Goal: Communication & Community: Participate in discussion

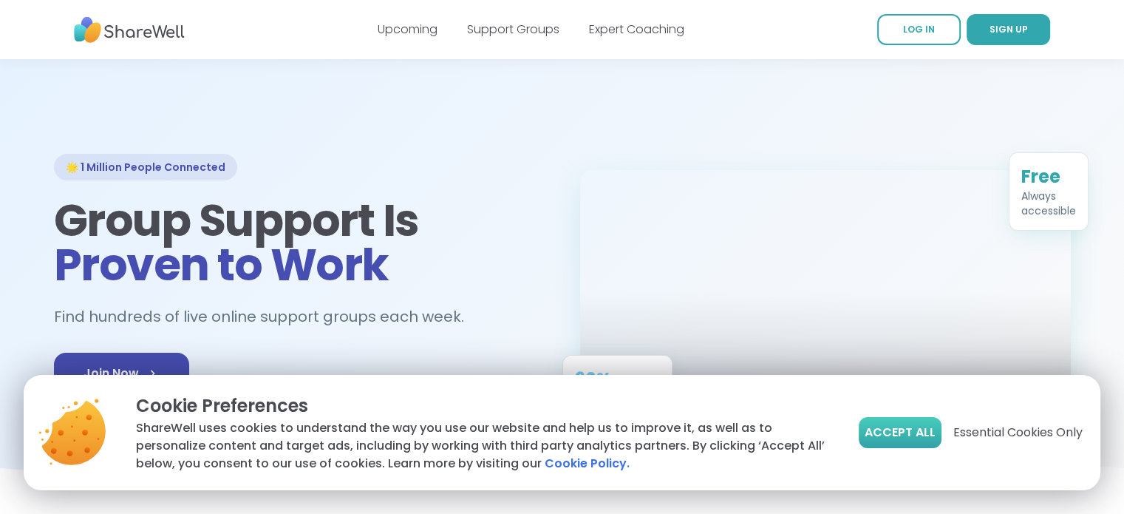
click at [911, 438] on span "Accept All" at bounding box center [900, 433] width 71 height 18
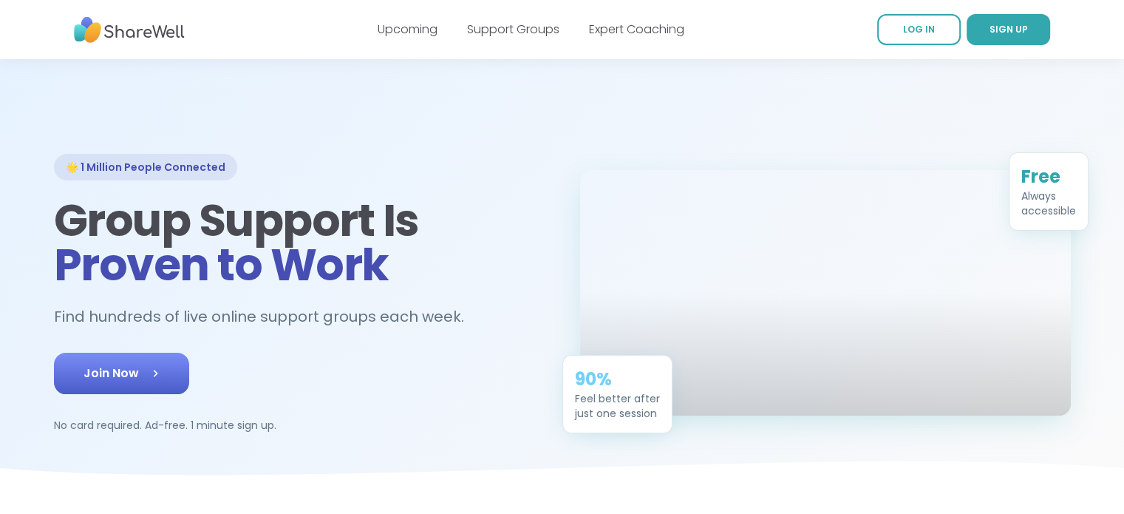
click at [149, 377] on icon at bounding box center [155, 373] width 15 height 15
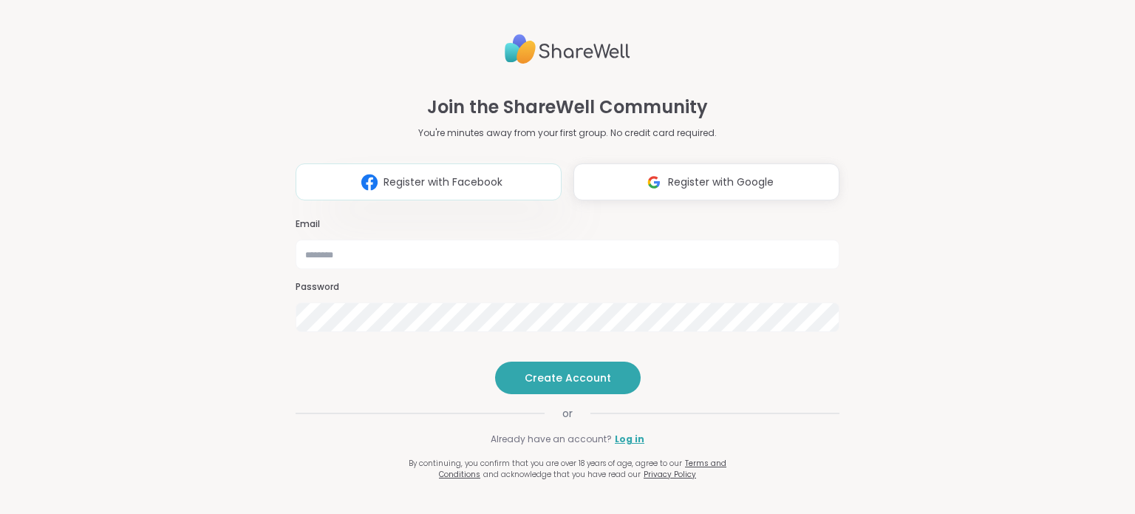
click at [431, 174] on span "Register with Facebook" at bounding box center [443, 182] width 119 height 16
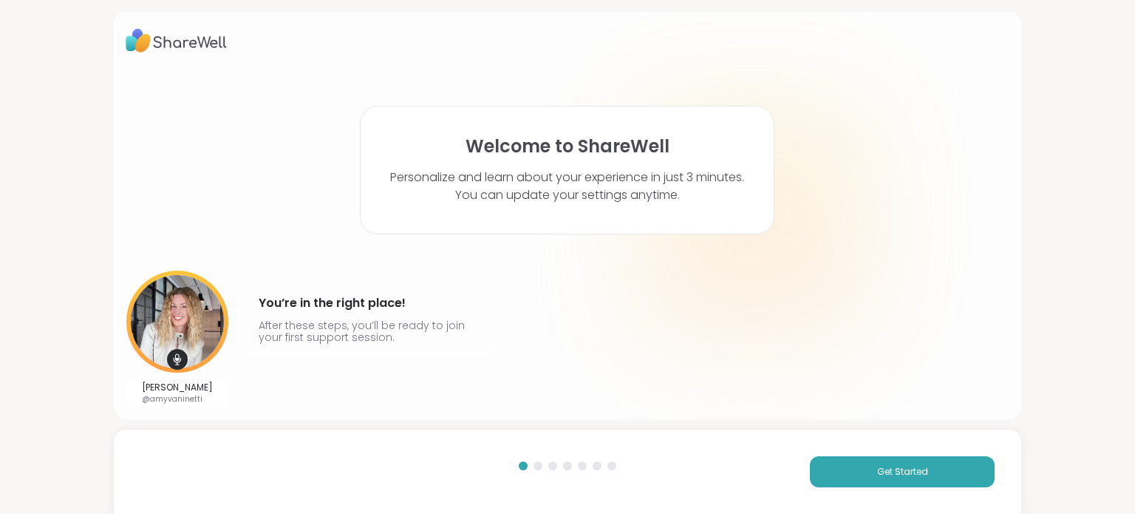
click at [1061, 316] on div "Welcome to ShareWell Personalize and learn about your experience in just 3 minu…" at bounding box center [567, 257] width 1135 height 514
click at [908, 456] on button "Get Started" at bounding box center [902, 471] width 185 height 31
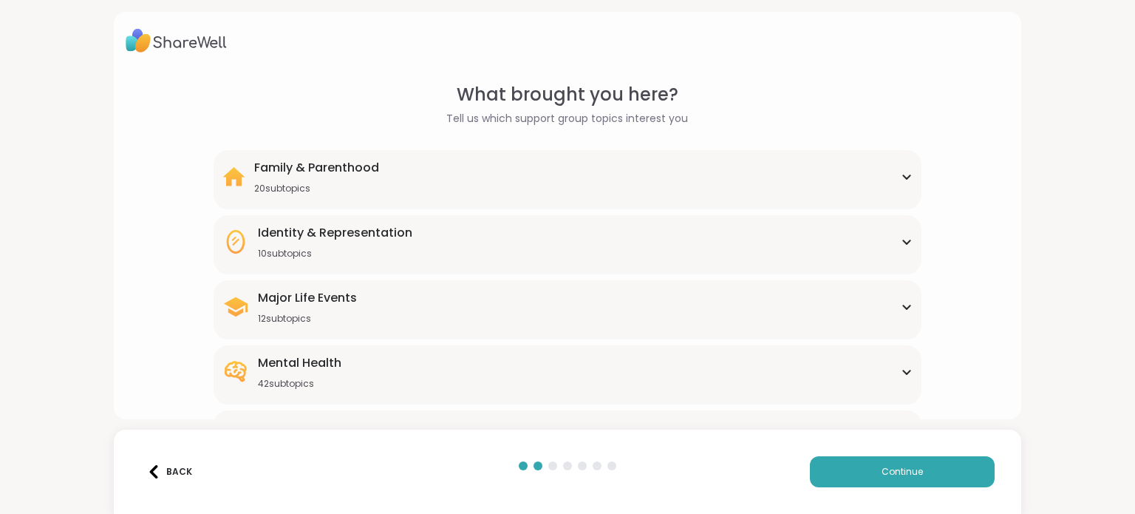
click at [1014, 206] on div "What brought you here? Tell us which support group topics interest you Family &…" at bounding box center [567, 257] width 1135 height 514
click at [851, 177] on div "Family & Parenthood 20 subtopics" at bounding box center [567, 176] width 690 height 35
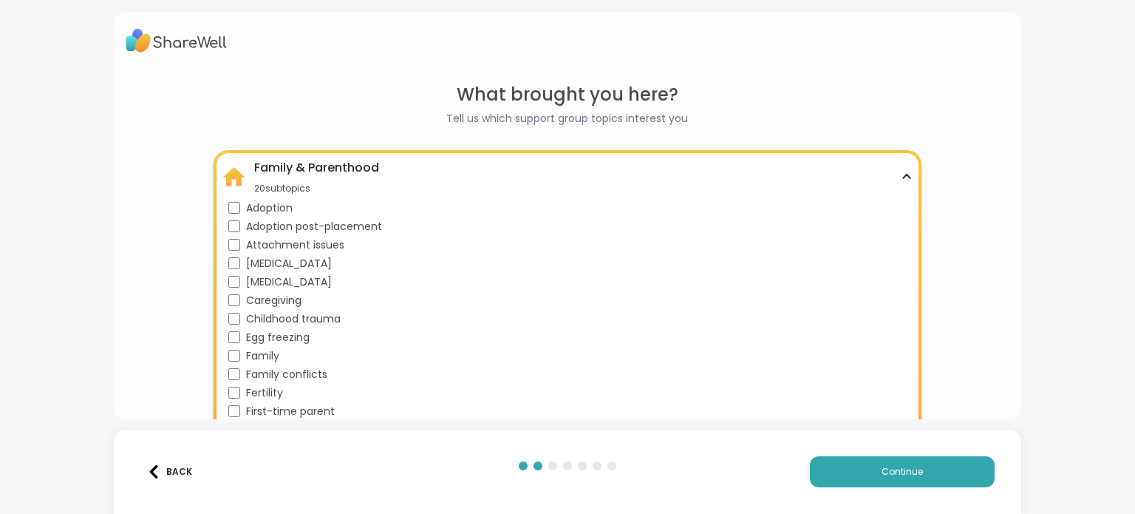
click at [449, 169] on div "Family & Parenthood 20 subtopics" at bounding box center [567, 176] width 690 height 35
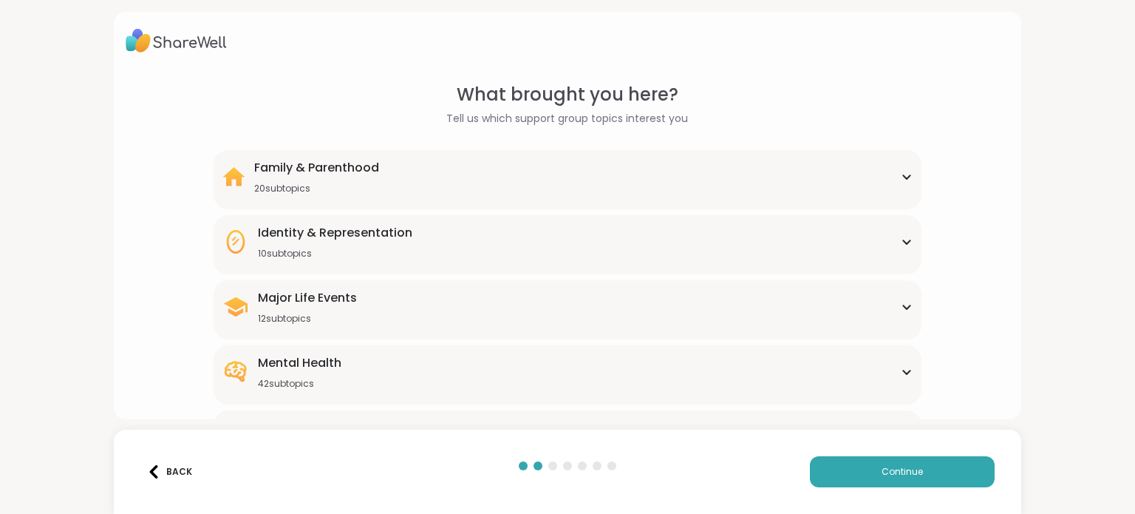
click at [333, 250] on div "10 subtopics" at bounding box center [335, 254] width 154 height 12
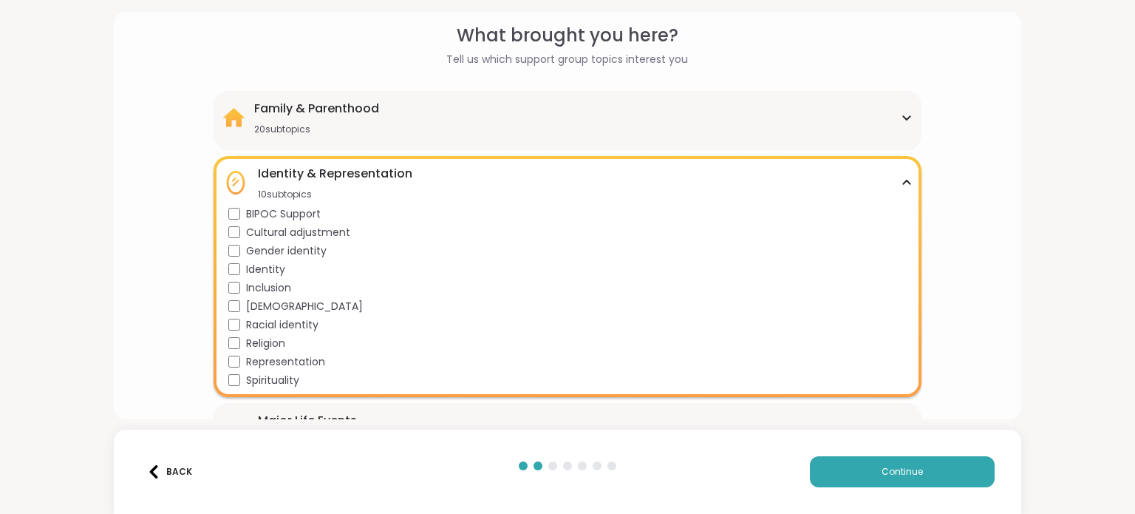
scroll to position [89, 0]
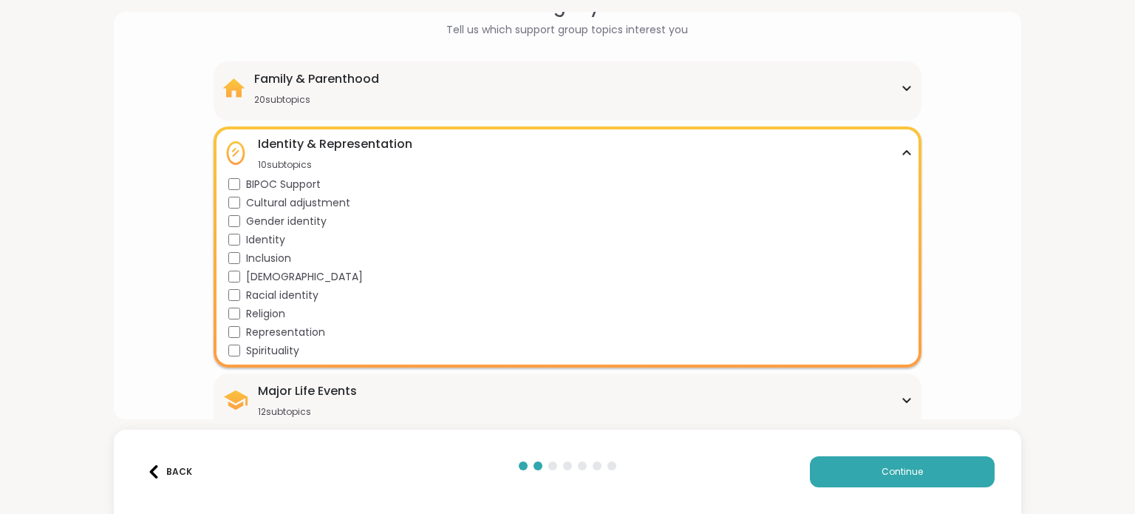
click at [299, 135] on div "Identity & Representation" at bounding box center [335, 144] width 154 height 18
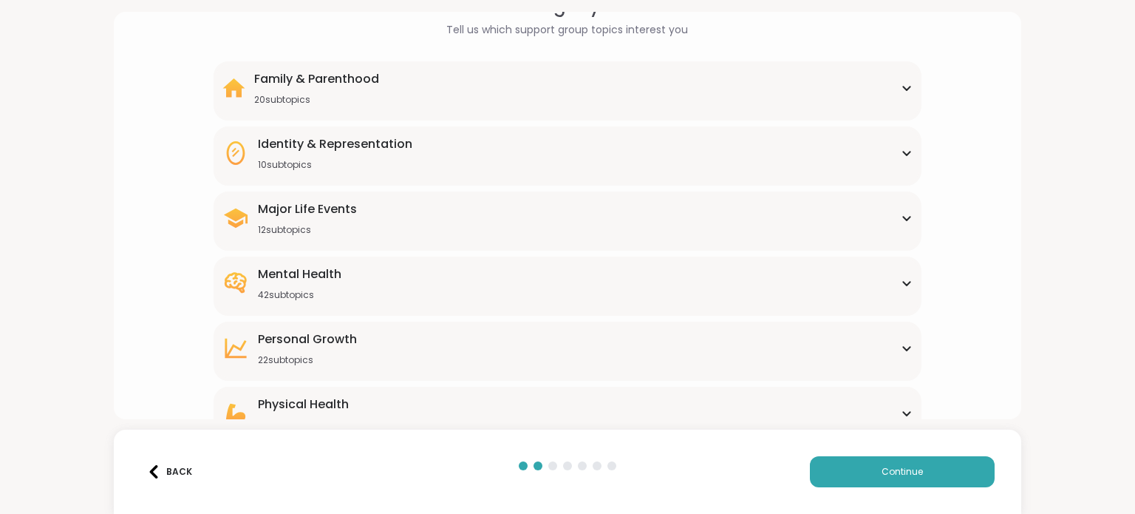
click at [293, 220] on div "Major Life Events 12 subtopics" at bounding box center [307, 217] width 99 height 35
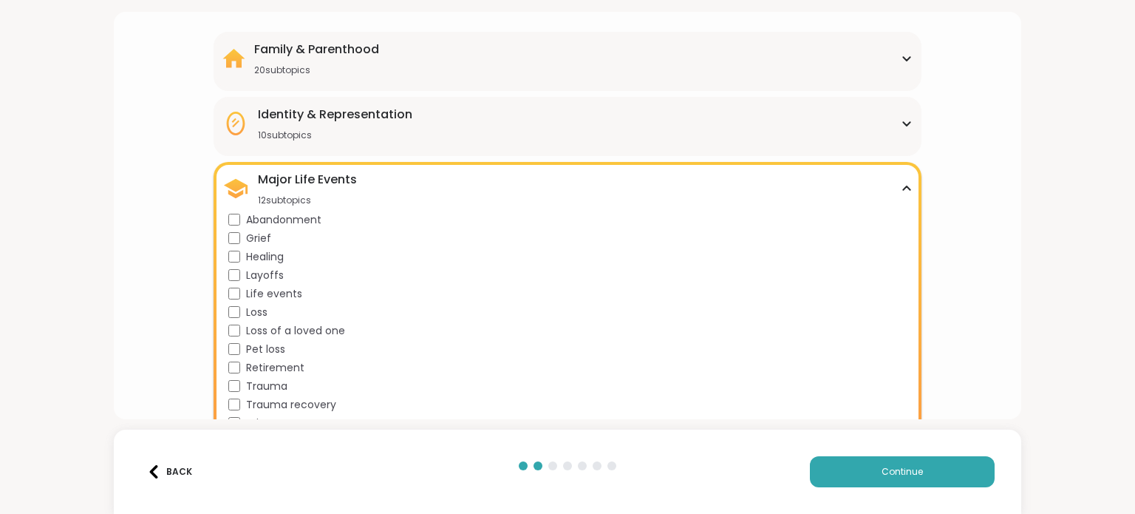
scroll to position [148, 0]
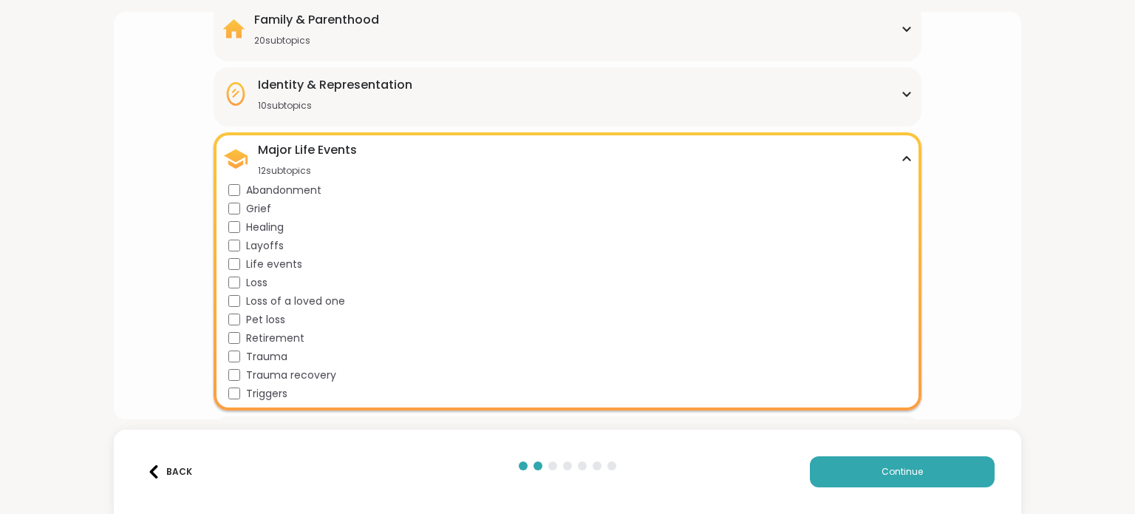
click at [336, 167] on div "12 subtopics" at bounding box center [307, 171] width 99 height 12
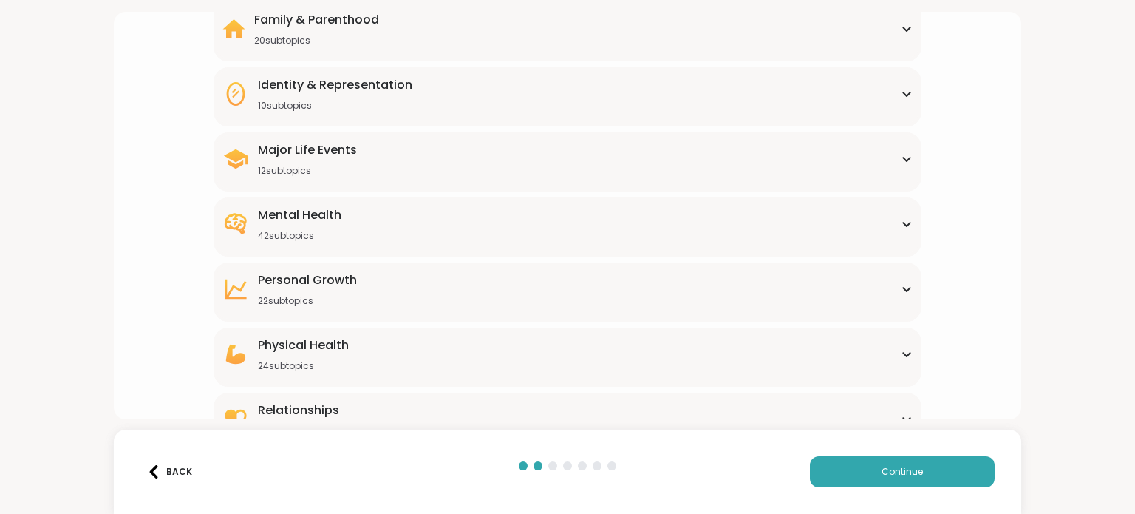
click at [300, 241] on div "42 subtopics" at bounding box center [300, 236] width 84 height 12
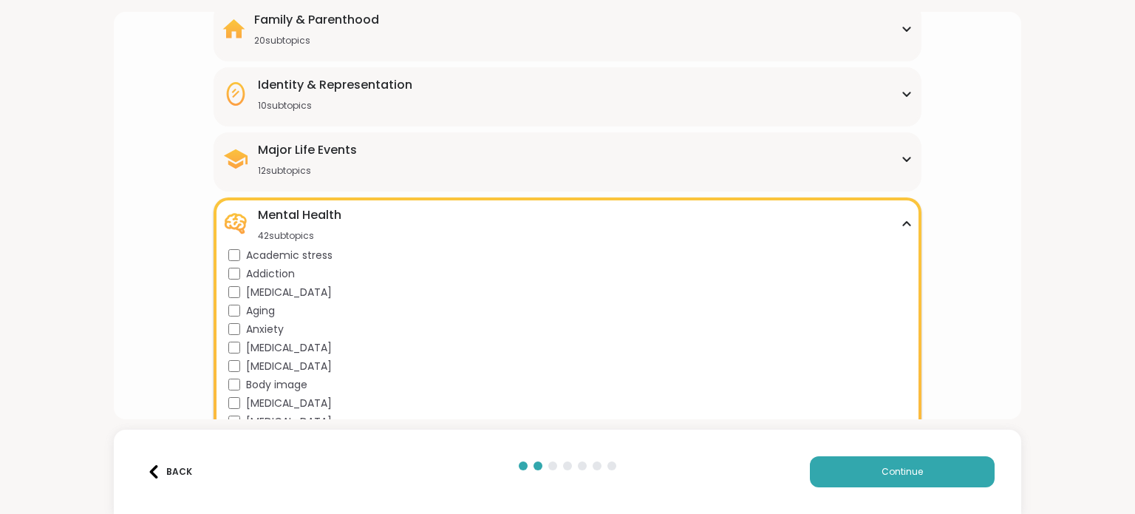
click at [293, 220] on div "Mental Health" at bounding box center [300, 215] width 84 height 18
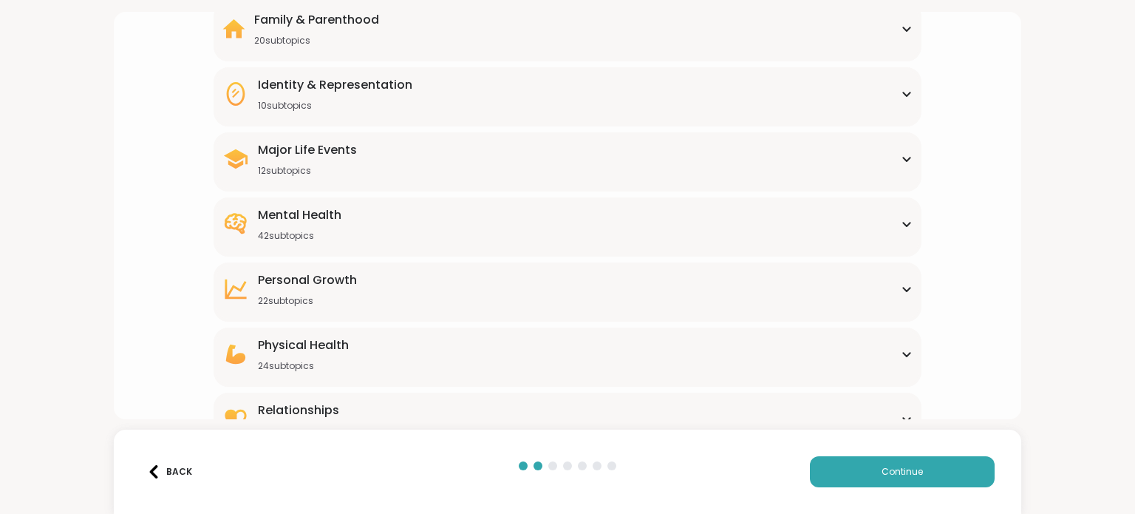
click at [293, 290] on div "Personal Growth 22 subtopics" at bounding box center [307, 288] width 99 height 35
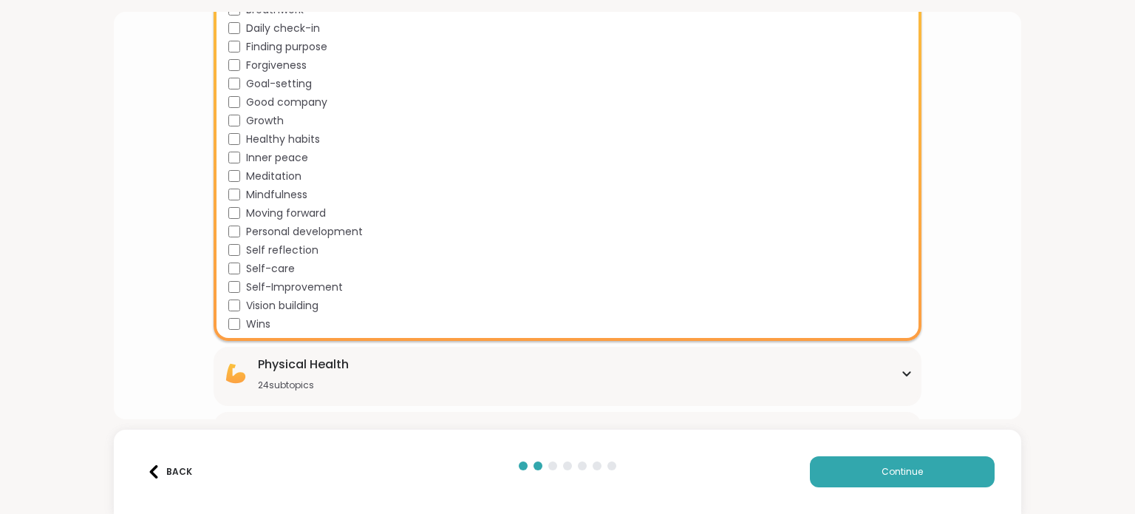
scroll to position [583, 0]
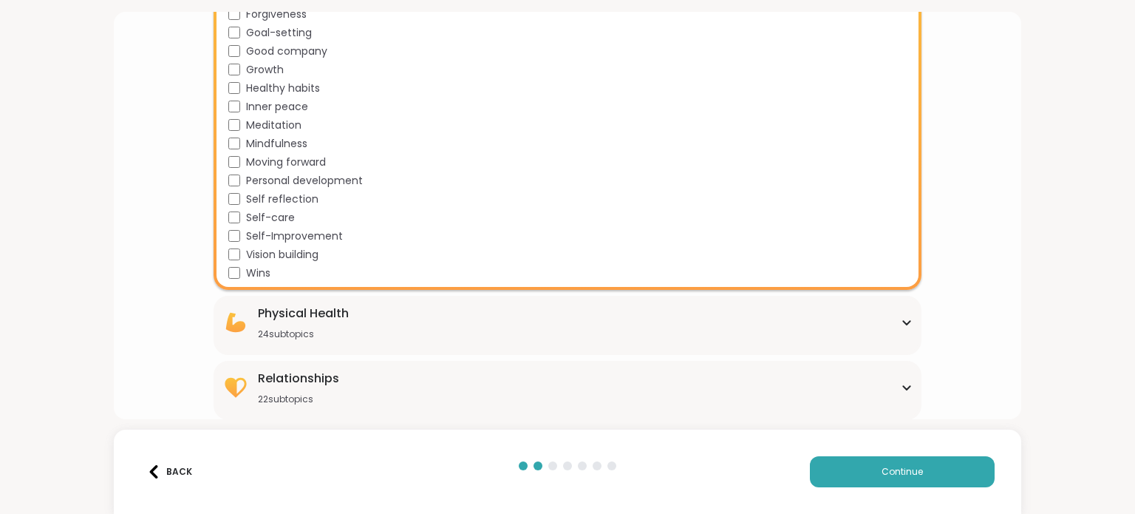
click at [330, 371] on div "Relationships" at bounding box center [298, 379] width 81 height 18
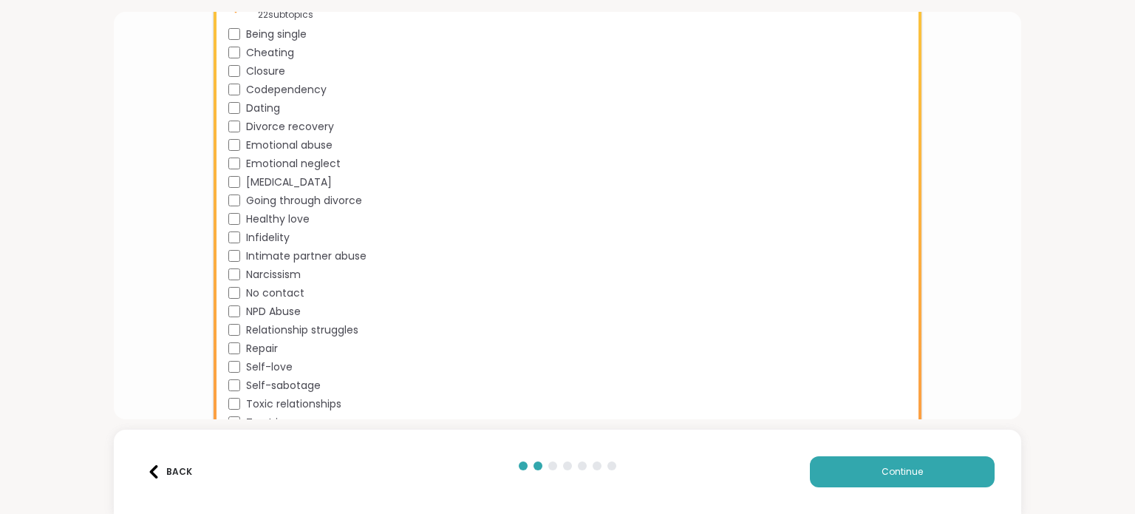
scroll to position [987, 0]
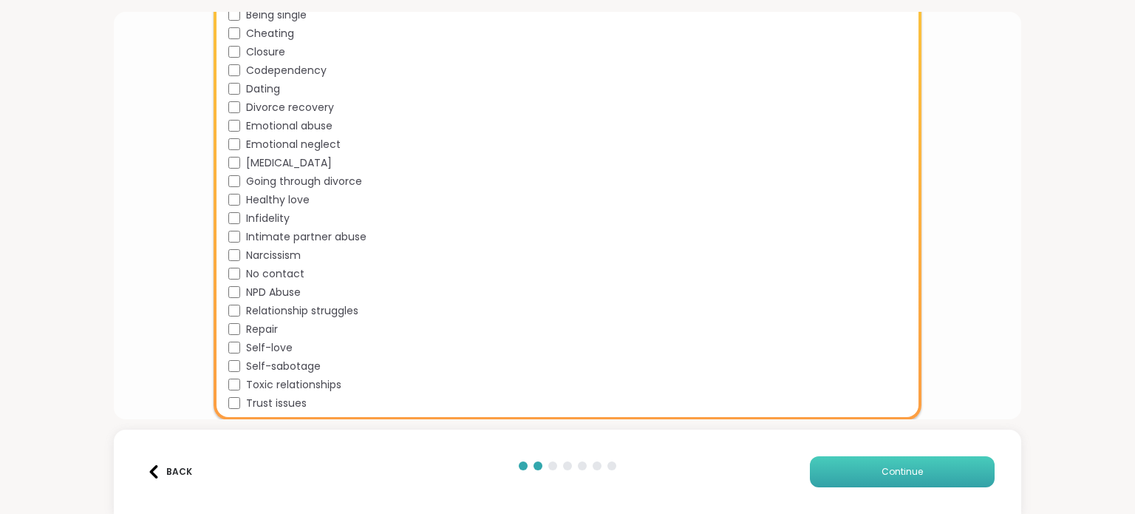
click at [908, 469] on span "Continue" at bounding box center [902, 471] width 41 height 13
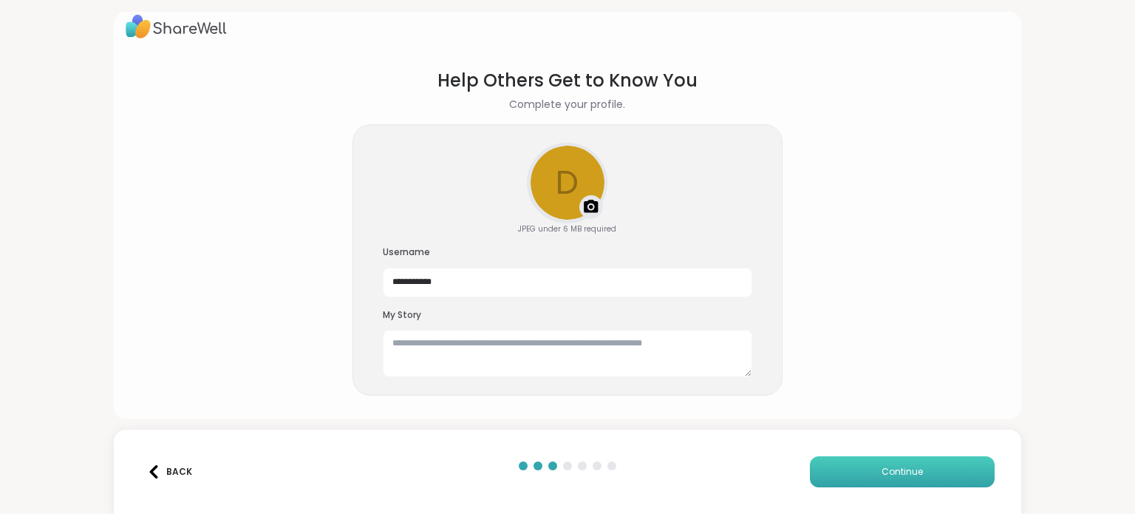
scroll to position [13, 0]
click at [588, 200] on img at bounding box center [591, 208] width 18 height 18
click at [1030, 271] on div "**********" at bounding box center [567, 257] width 1135 height 514
click at [863, 473] on button "Continue" at bounding box center [902, 471] width 185 height 31
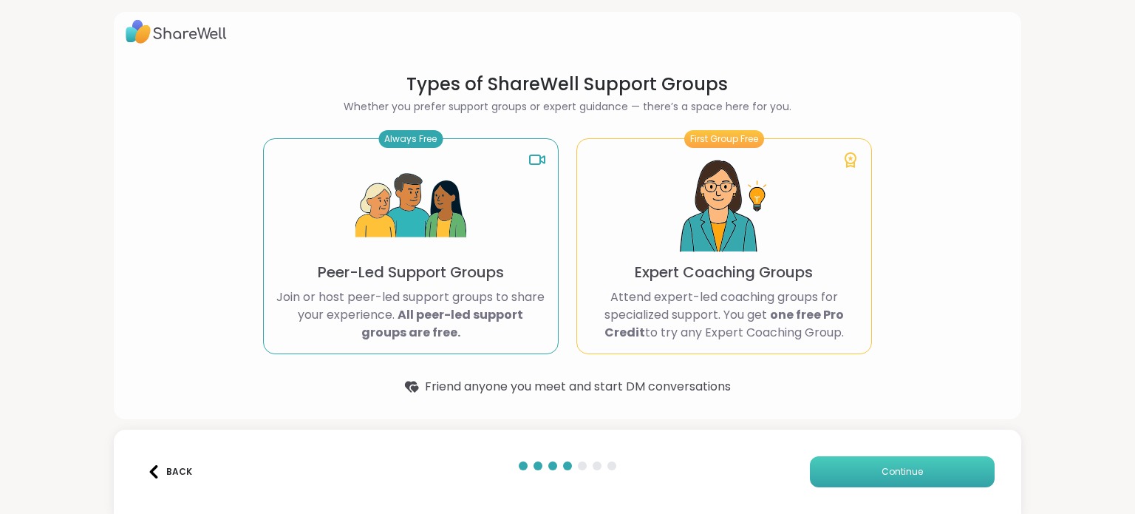
scroll to position [8, 0]
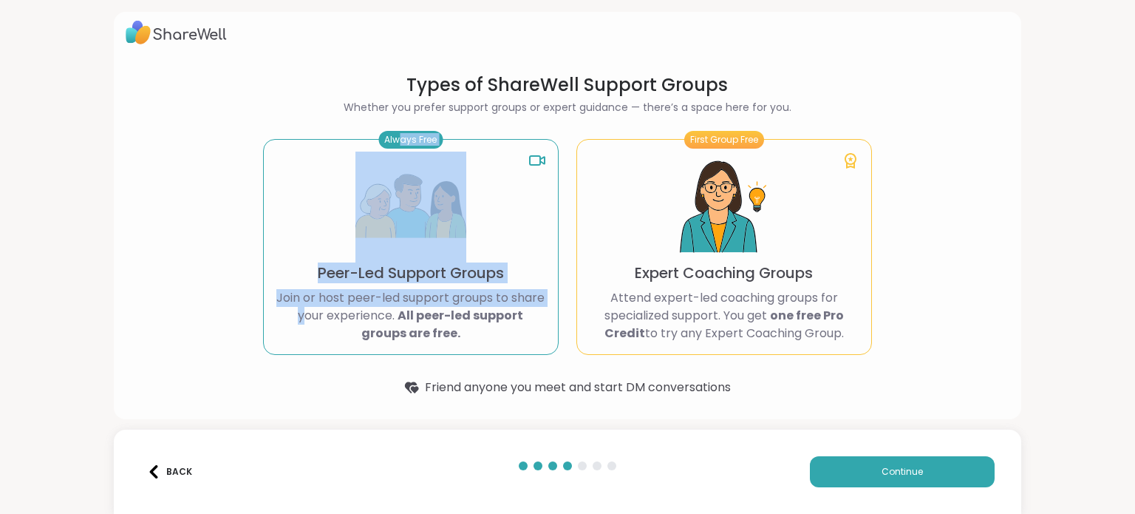
drag, startPoint x: 392, startPoint y: 136, endPoint x: 271, endPoint y: 307, distance: 209.4
click at [271, 307] on div "Always Free Peer-Led Support Groups Join or host peer-led support groups to sha…" at bounding box center [411, 247] width 296 height 216
click at [65, 214] on div "Types of ShareWell Support Groups Whether you prefer support groups or expert g…" at bounding box center [567, 257] width 1135 height 514
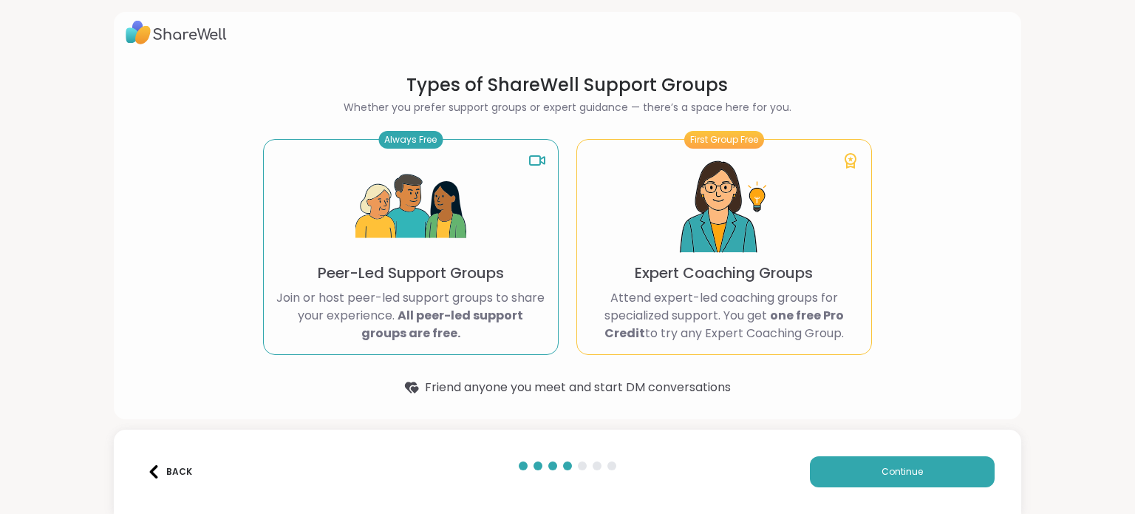
click at [722, 149] on div "First Group Free Expert Coaching Groups Attend expert-led coaching groups for s…" at bounding box center [725, 247] width 296 height 216
click at [863, 481] on button "Continue" at bounding box center [902, 471] width 185 height 31
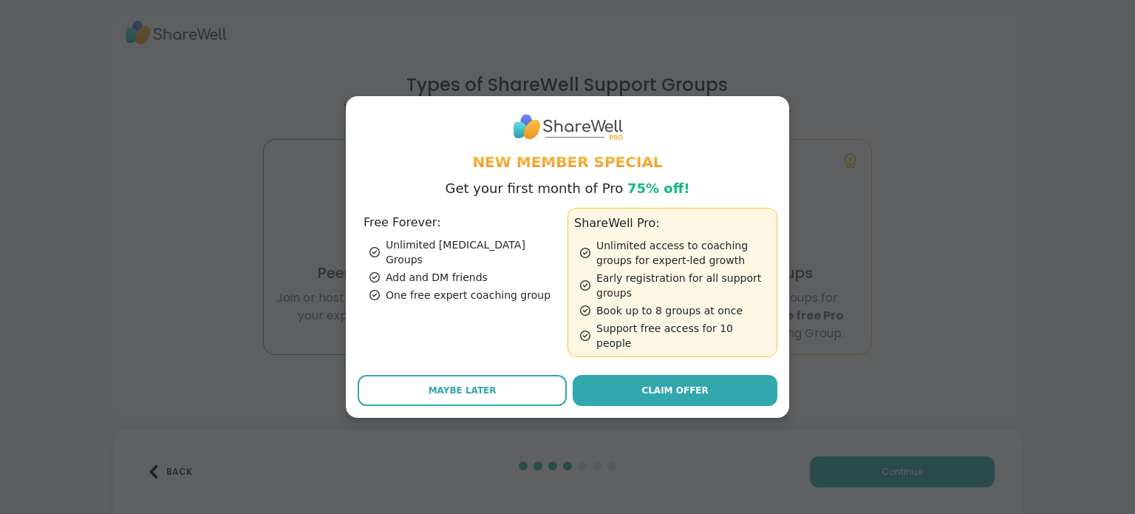
click at [509, 296] on div "Free Forever: Unlimited Peer Support Groups Add and DM friends One free expert …" at bounding box center [463, 282] width 210 height 149
click at [653, 390] on span "Claim Offer" at bounding box center [675, 390] width 67 height 13
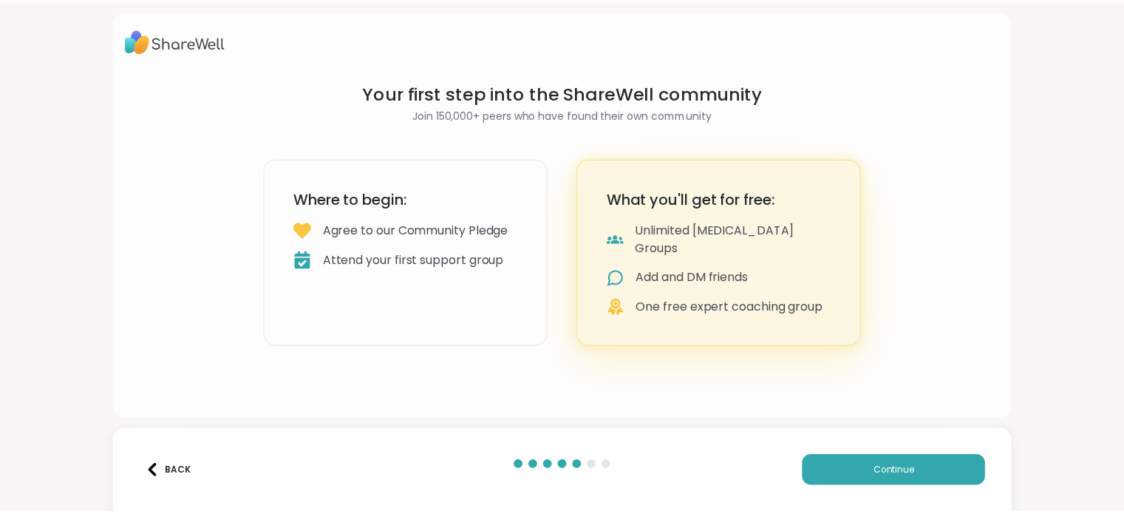
scroll to position [0, 0]
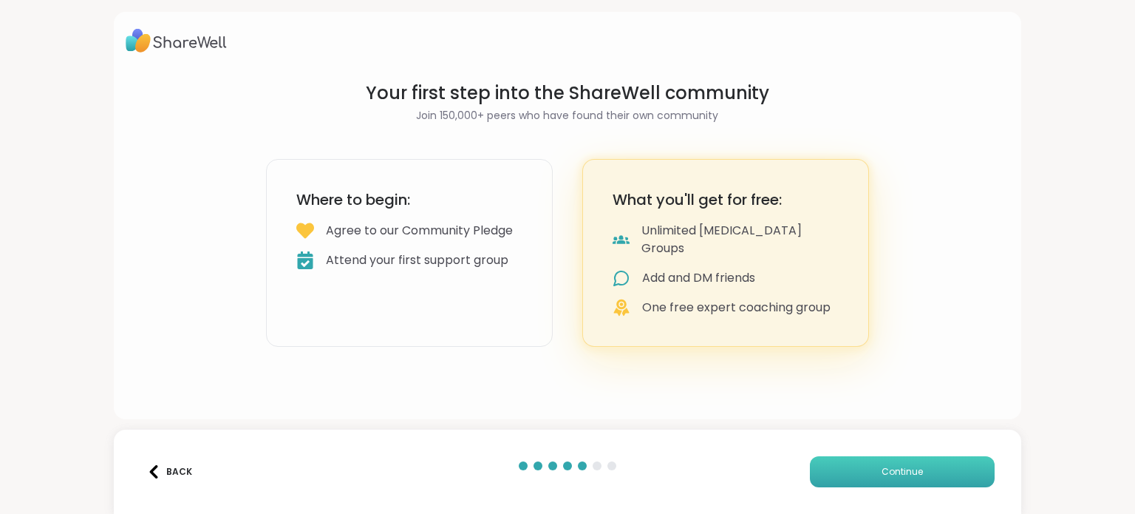
click at [831, 464] on button "Continue" at bounding box center [902, 471] width 185 height 31
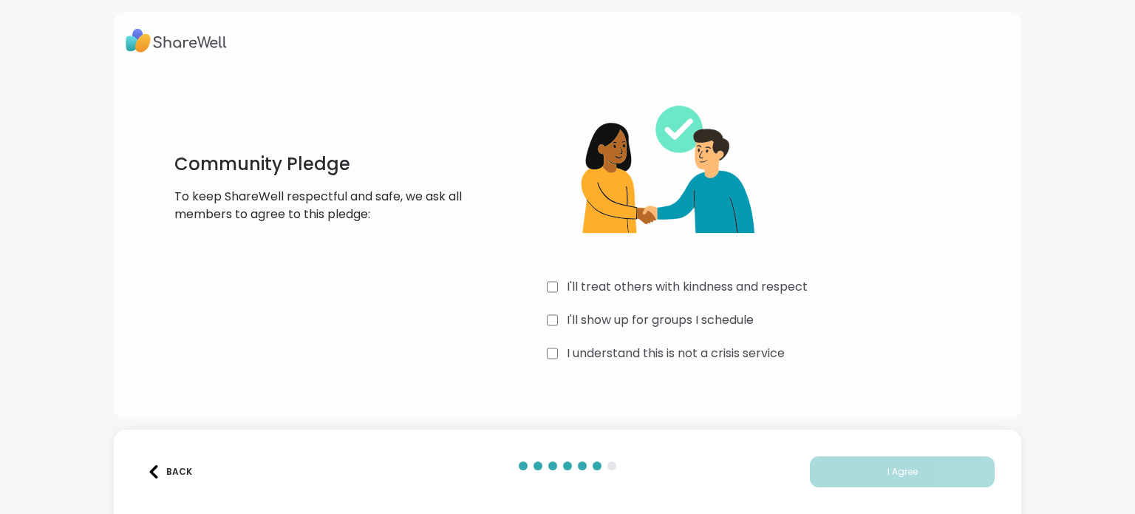
click at [547, 322] on div "I'll treat others with kindness and respect I'll show up for groups I schedule …" at bounding box center [768, 223] width 443 height 285
click at [853, 469] on button "I Agree" at bounding box center [902, 471] width 185 height 31
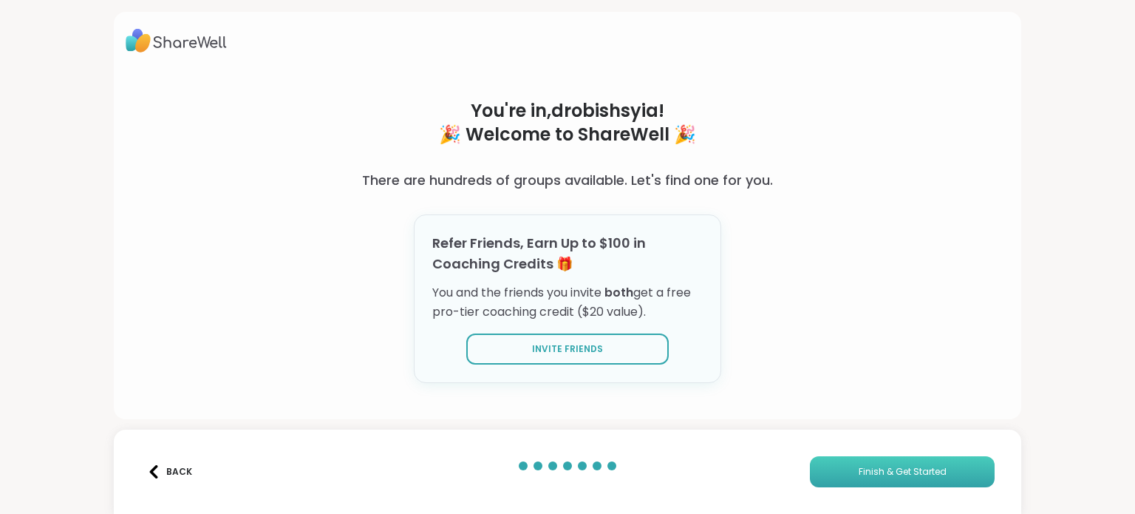
click at [859, 469] on span "Finish & Get Started" at bounding box center [903, 471] width 88 height 13
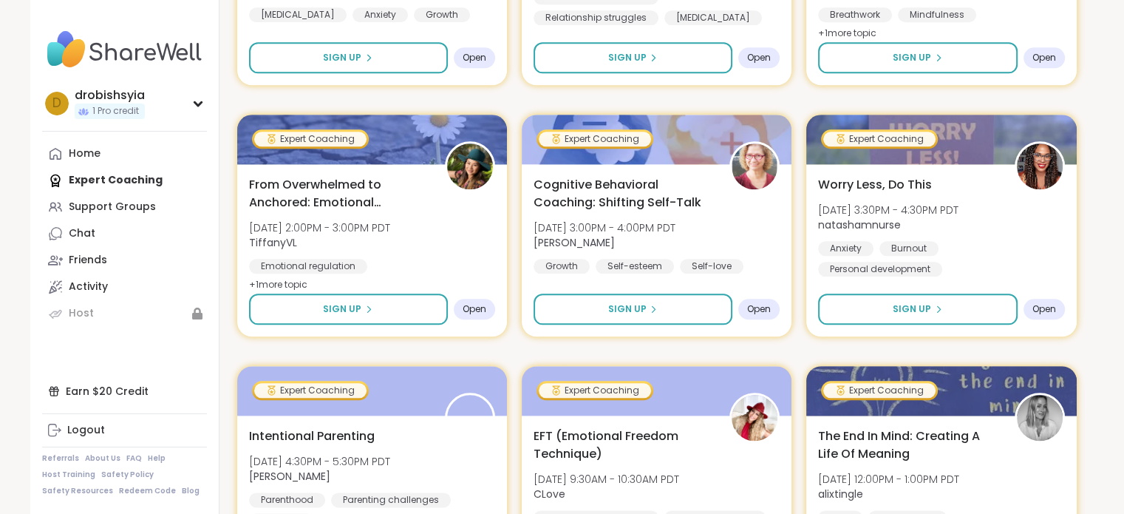
scroll to position [1695, 0]
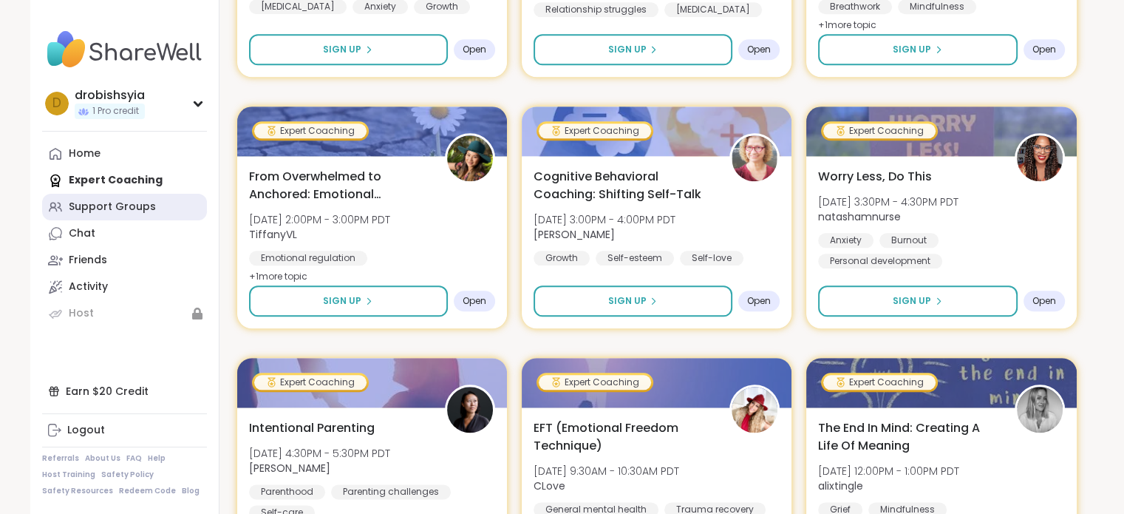
click at [142, 200] on div "Support Groups" at bounding box center [112, 207] width 87 height 15
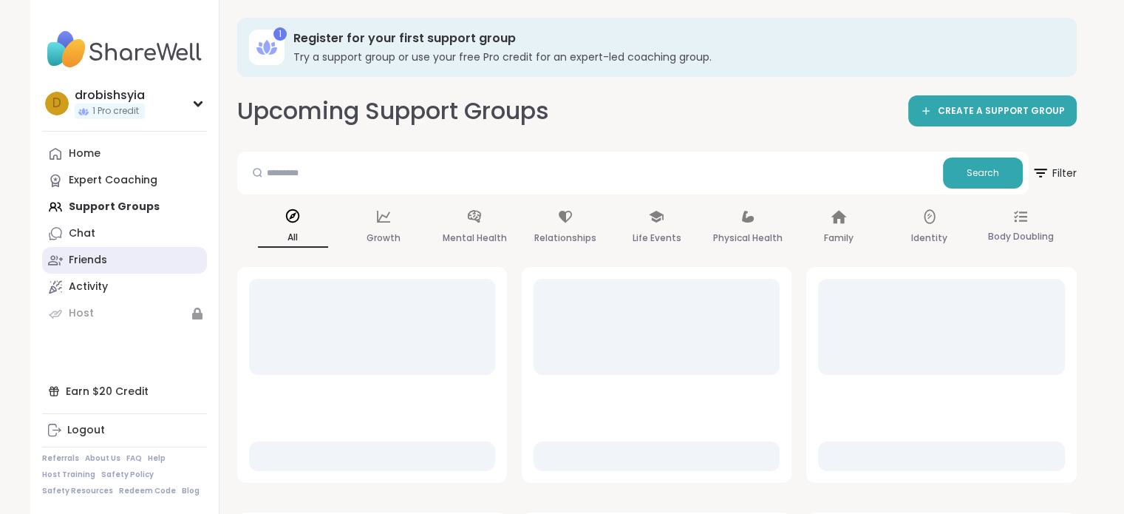
click at [106, 248] on link "Friends" at bounding box center [124, 260] width 165 height 27
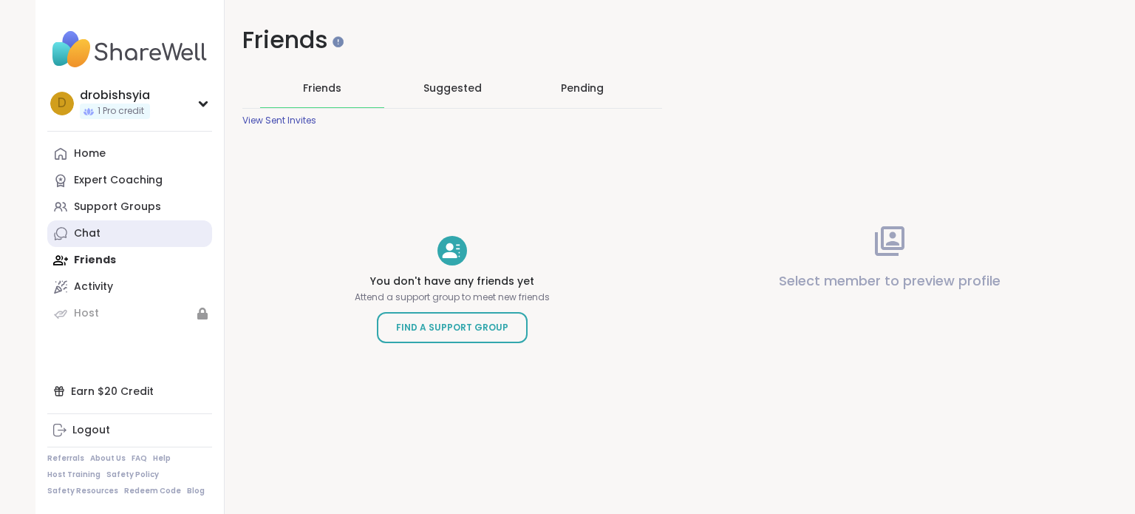
click at [103, 245] on link "Chat" at bounding box center [129, 233] width 165 height 27
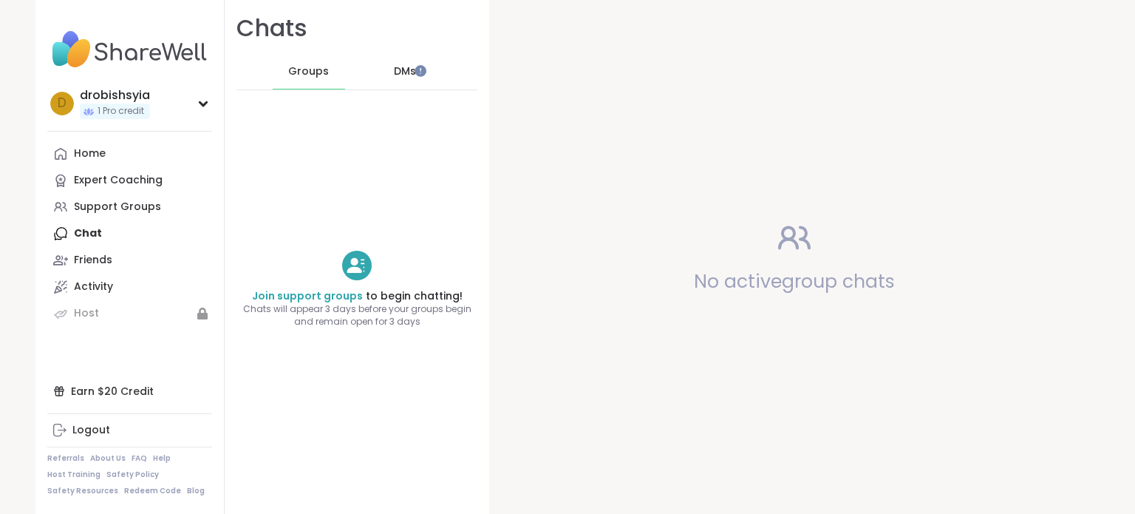
click at [402, 72] on span "DMs" at bounding box center [405, 71] width 22 height 15
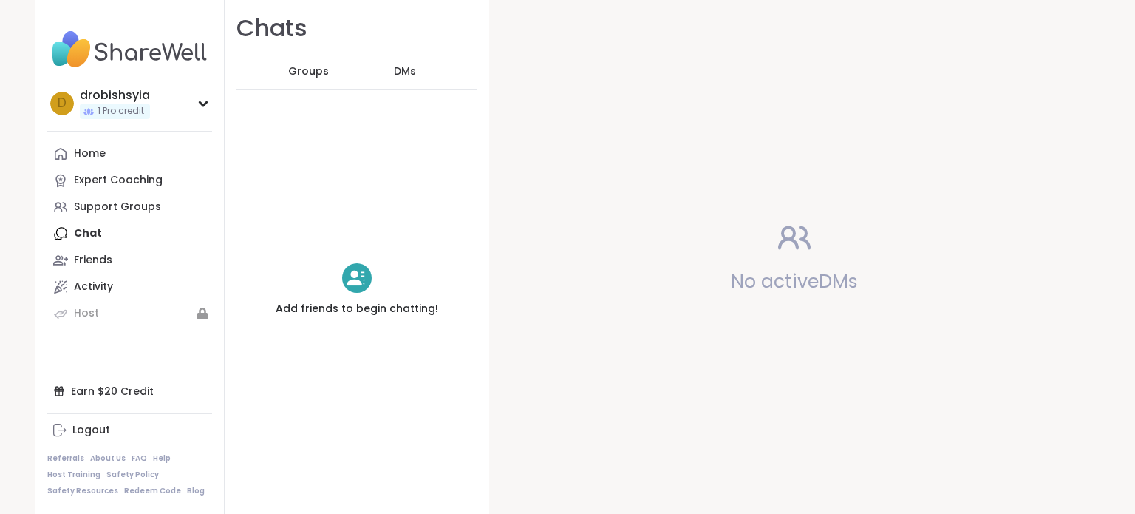
click at [420, 75] on div "DMs" at bounding box center [406, 71] width 72 height 35
click at [93, 144] on link "Home" at bounding box center [129, 153] width 165 height 27
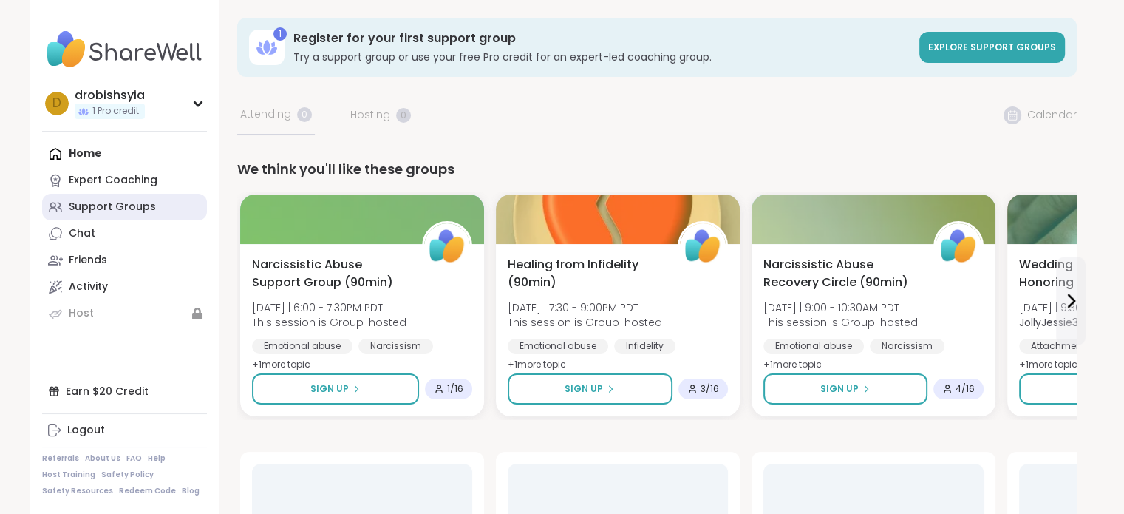
click at [113, 200] on div "Support Groups" at bounding box center [112, 207] width 87 height 15
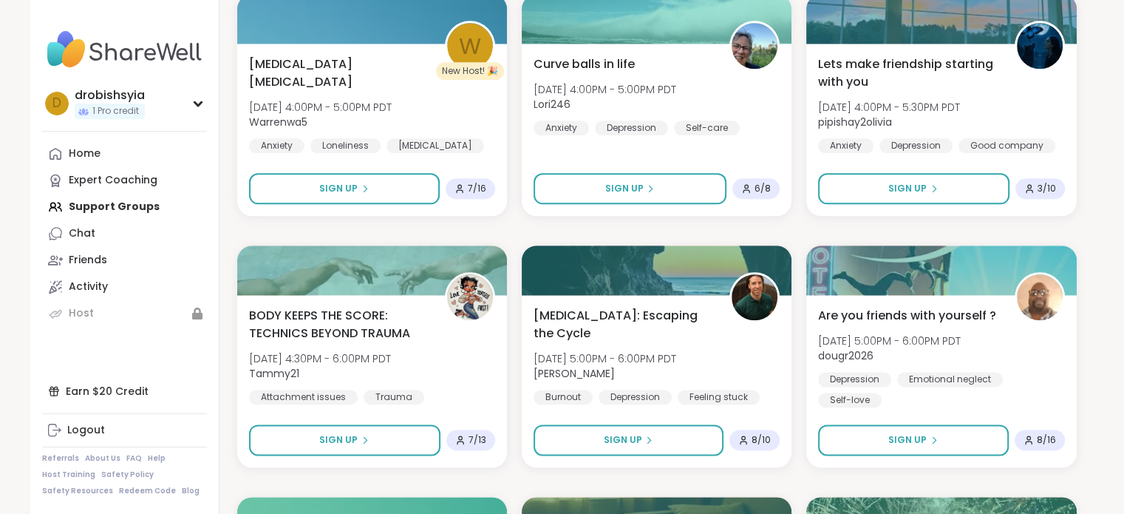
scroll to position [1785, 0]
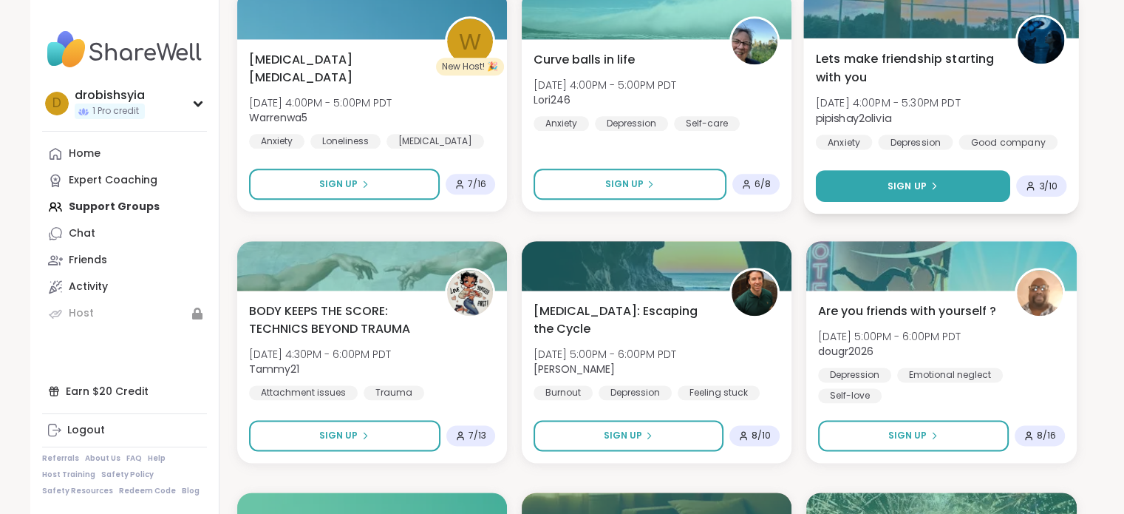
click at [952, 186] on button "Sign Up" at bounding box center [913, 186] width 195 height 32
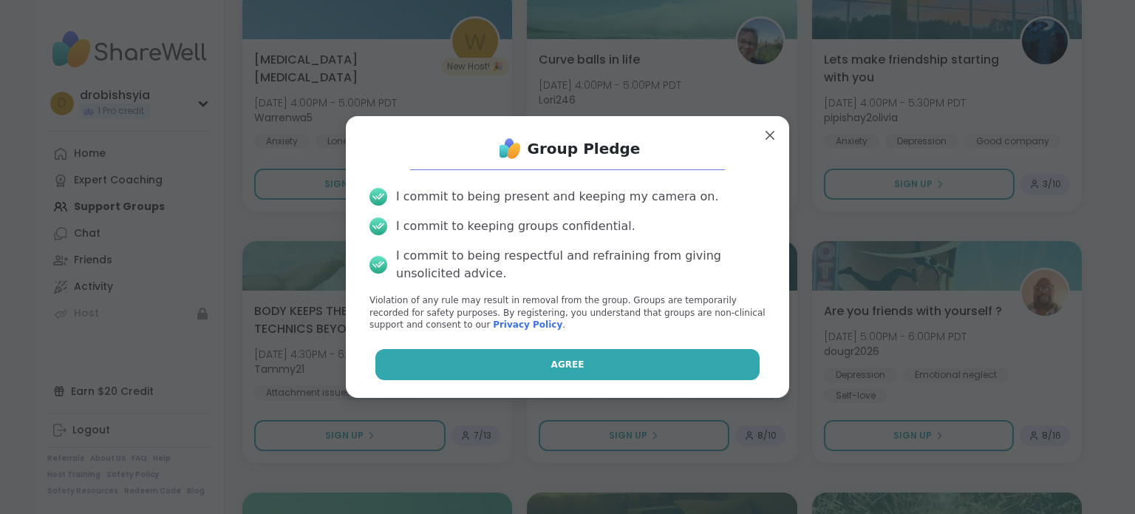
click at [523, 375] on button "Agree" at bounding box center [567, 364] width 385 height 31
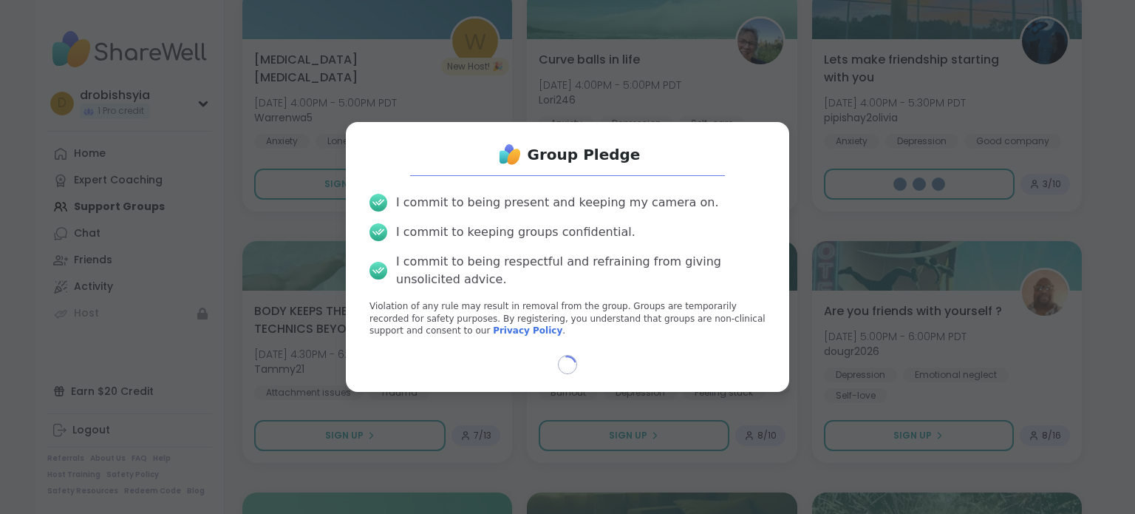
select select "**"
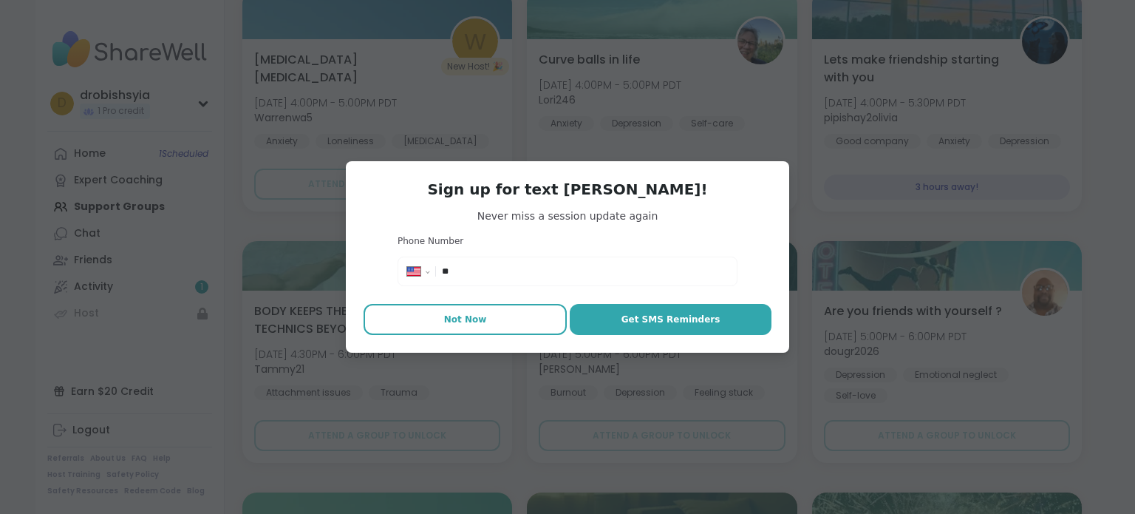
click at [488, 324] on button "Not Now" at bounding box center [465, 319] width 203 height 31
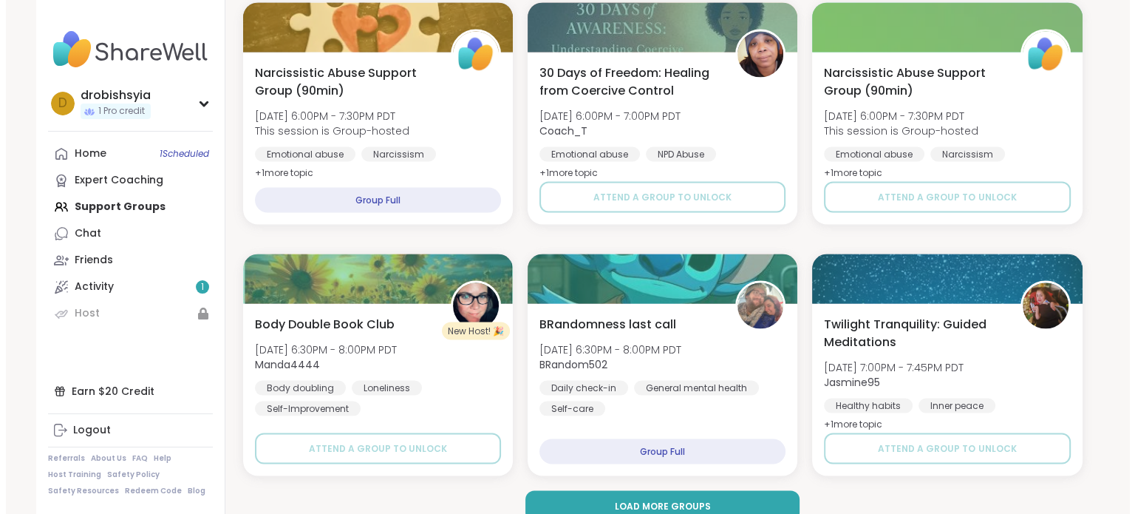
scroll to position [2799, 0]
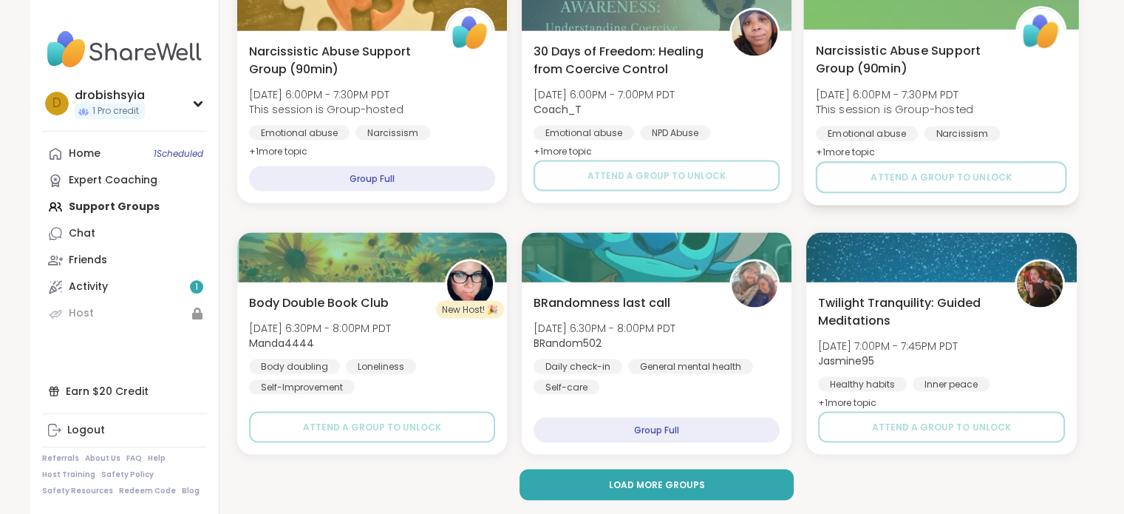
click at [941, 129] on div "Narcissism" at bounding box center [963, 133] width 76 height 15
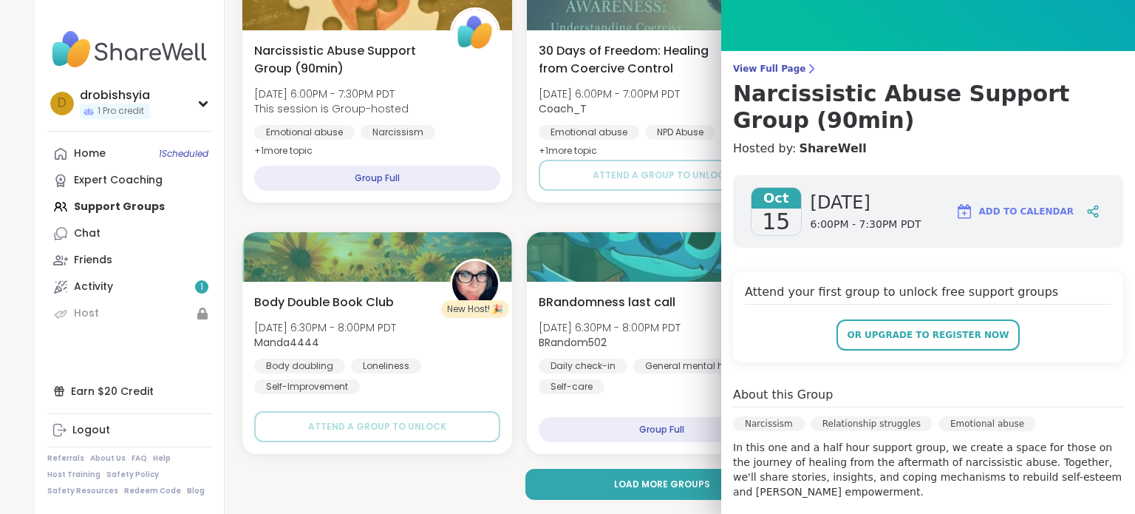
scroll to position [50, 0]
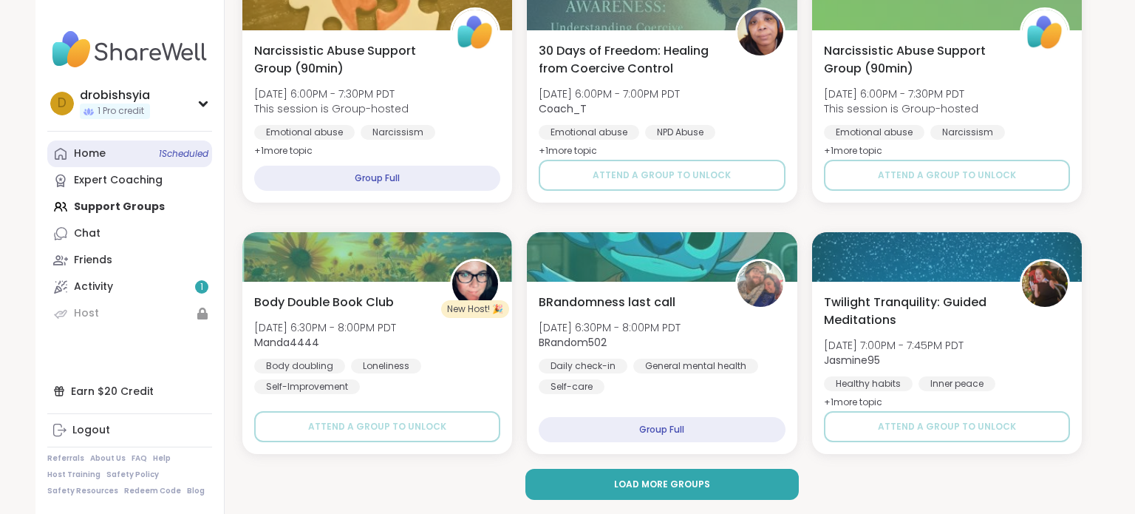
click at [159, 153] on span "1 Scheduled" at bounding box center [184, 154] width 50 height 12
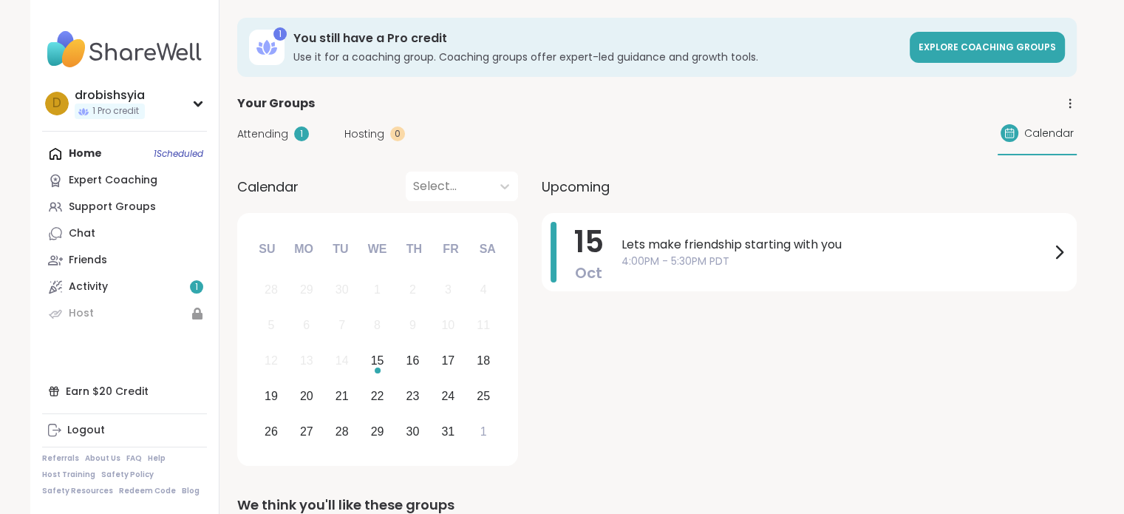
click at [262, 132] on span "Attending" at bounding box center [262, 134] width 51 height 16
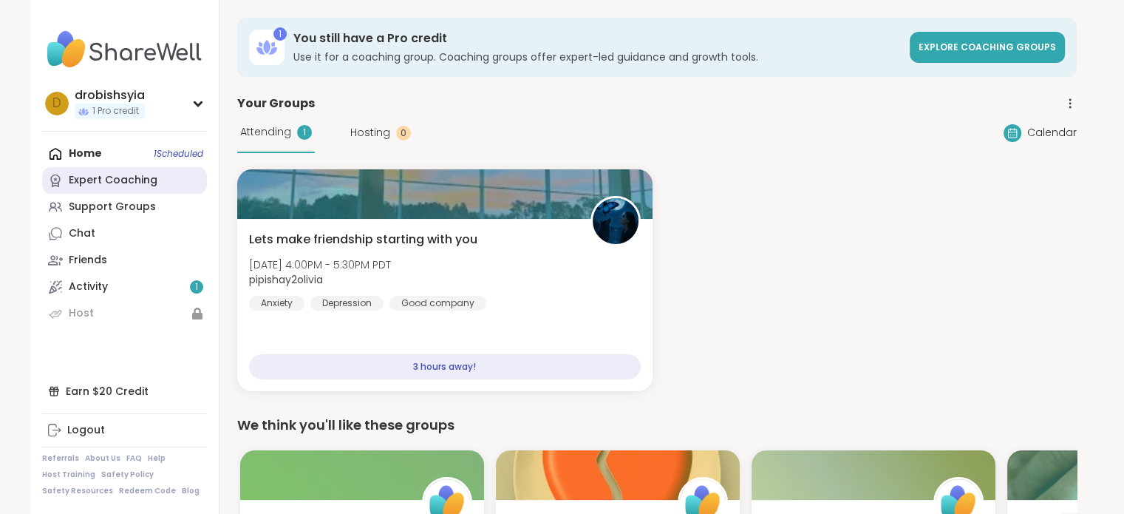
click at [177, 168] on link "Expert Coaching" at bounding box center [124, 180] width 165 height 27
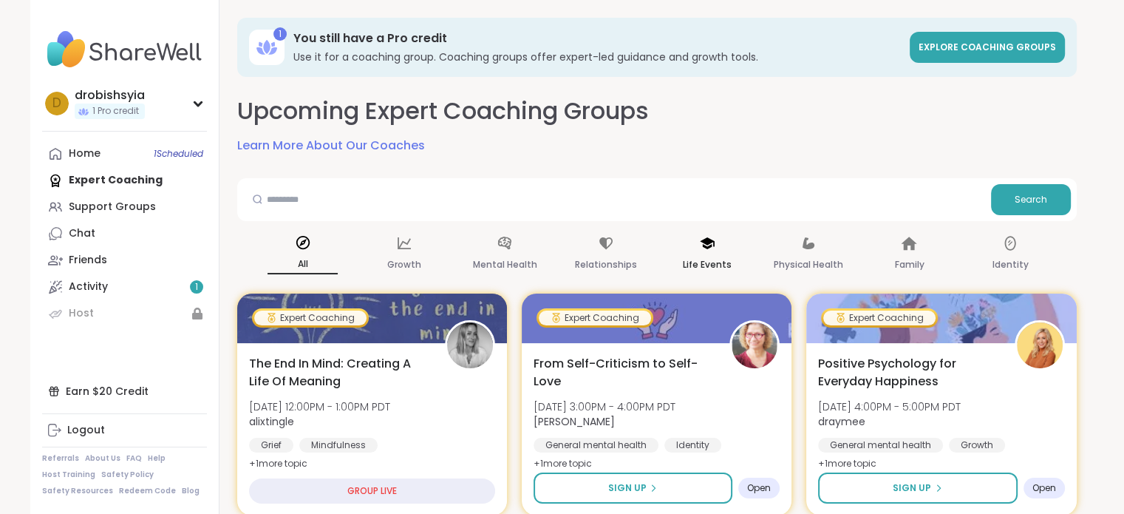
click at [694, 262] on p "Life Events" at bounding box center [707, 265] width 49 height 18
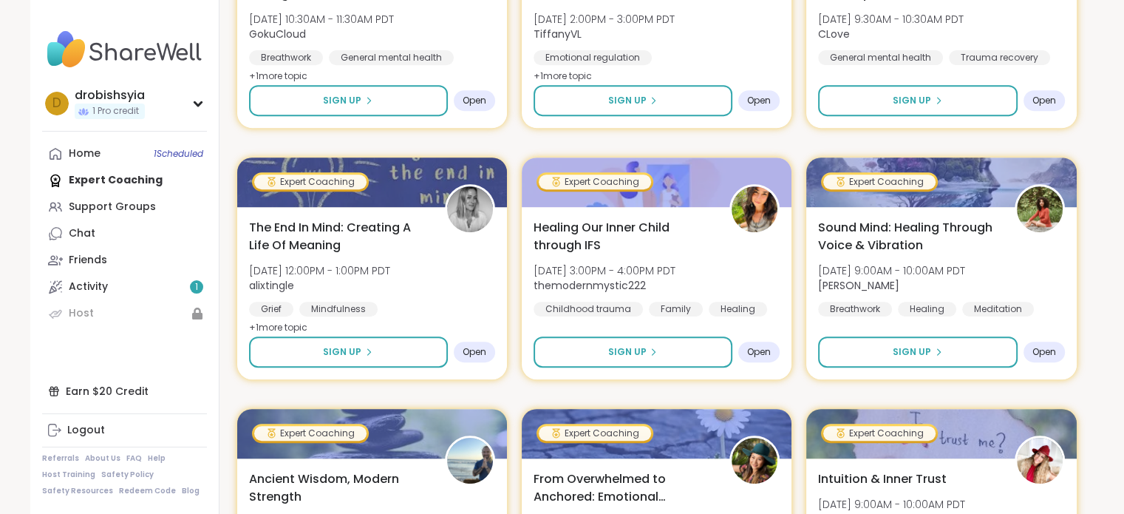
scroll to position [732, 0]
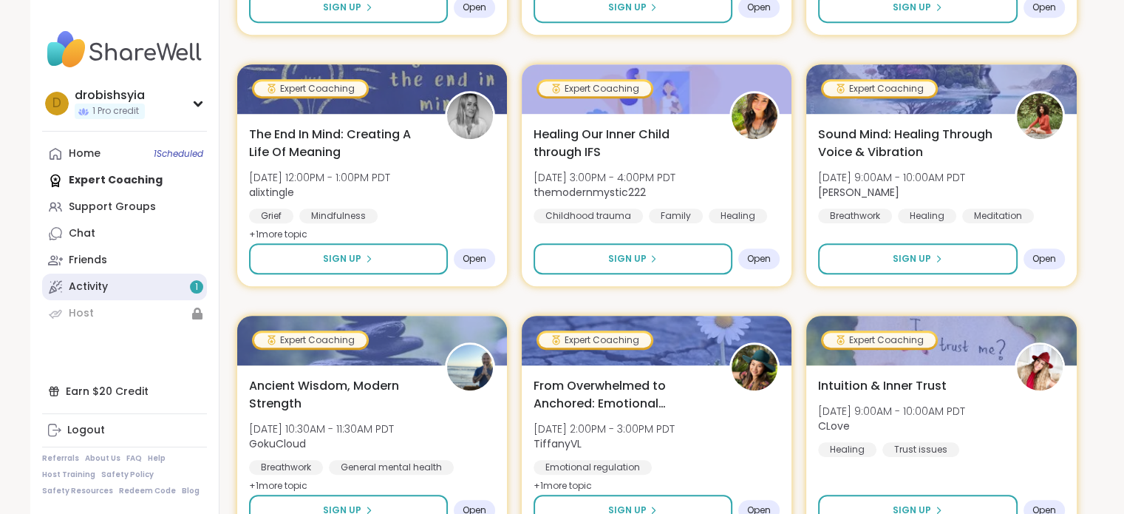
click at [112, 293] on link "Activity 1" at bounding box center [124, 286] width 165 height 27
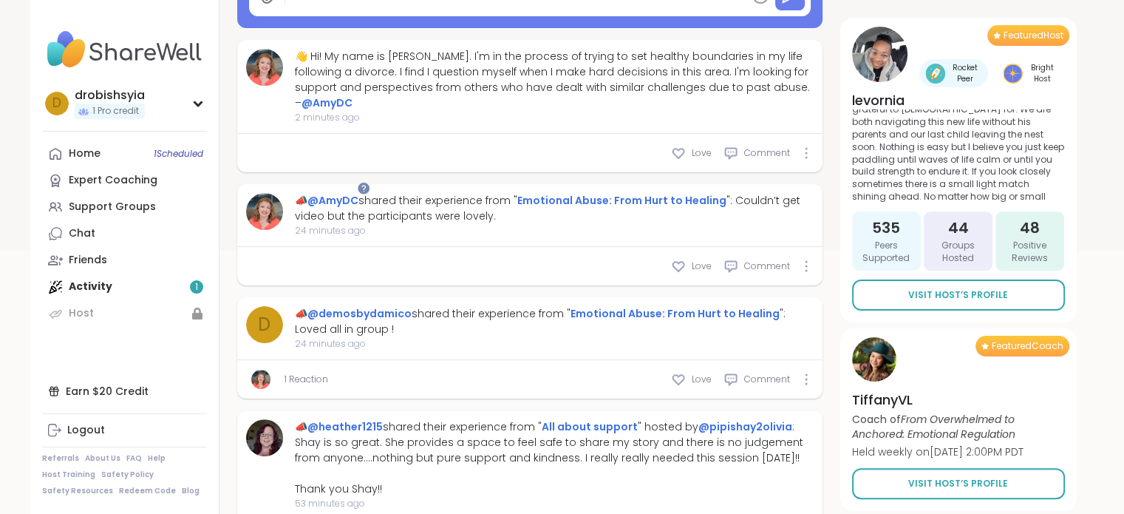
scroll to position [414, 0]
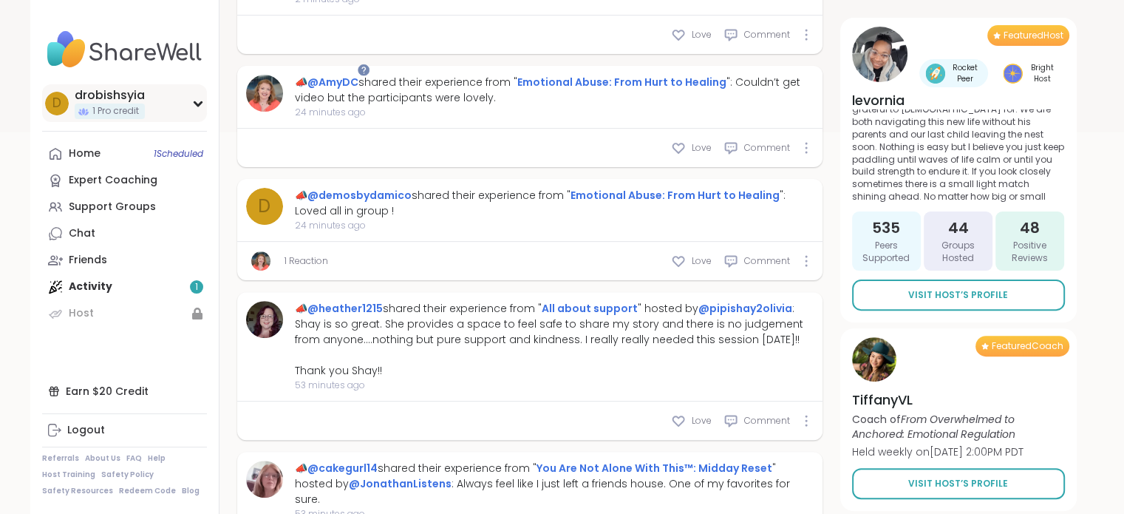
click at [197, 100] on icon at bounding box center [198, 103] width 12 height 7
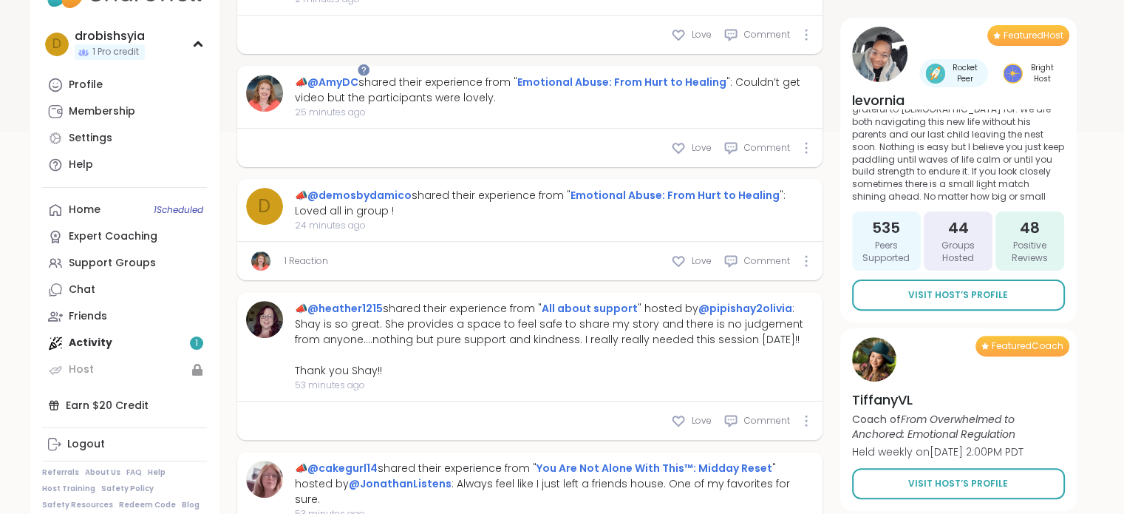
scroll to position [72, 0]
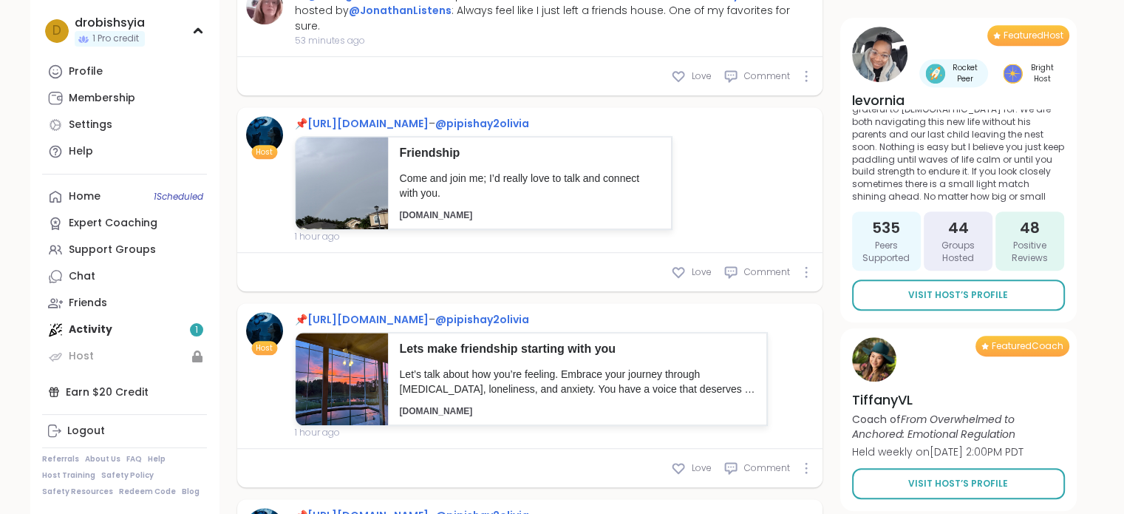
scroll to position [857, 0]
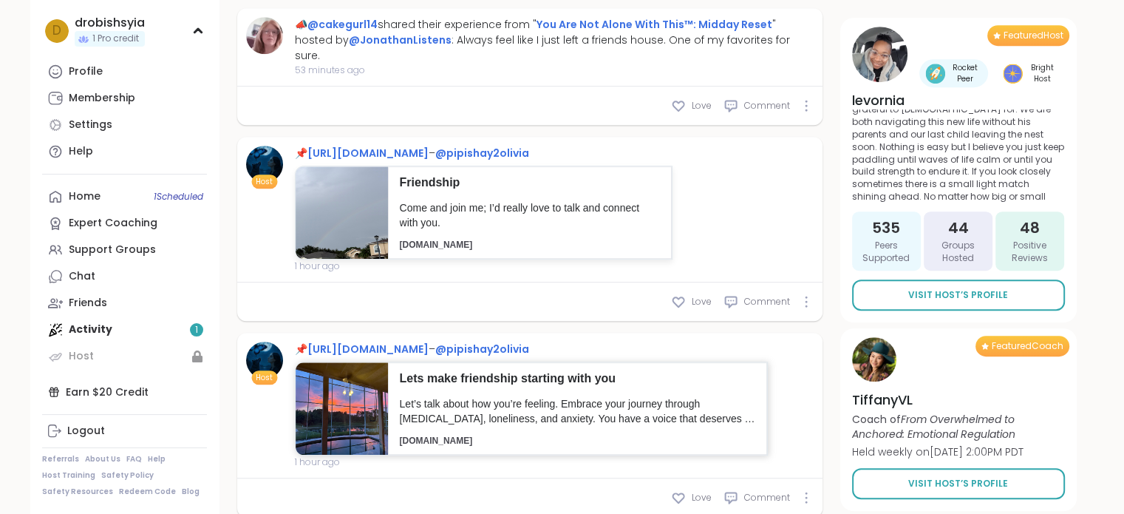
click at [489, 429] on div "Let’s talk about how you’re feeling. Embrace your journey through depression, l…" at bounding box center [578, 415] width 356 height 37
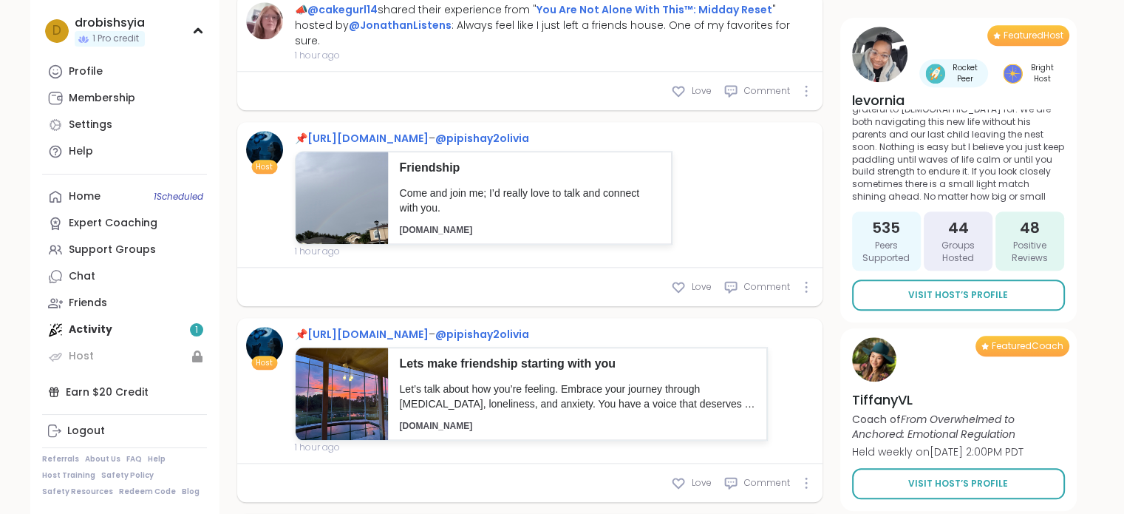
scroll to position [118, 0]
type textarea "*"
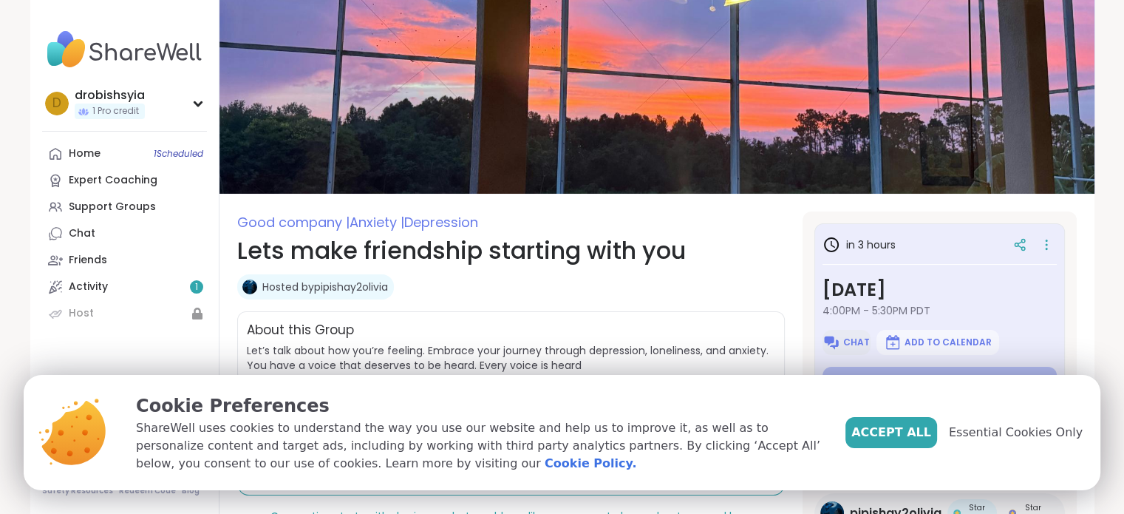
click at [846, 344] on span "Chat" at bounding box center [856, 342] width 27 height 12
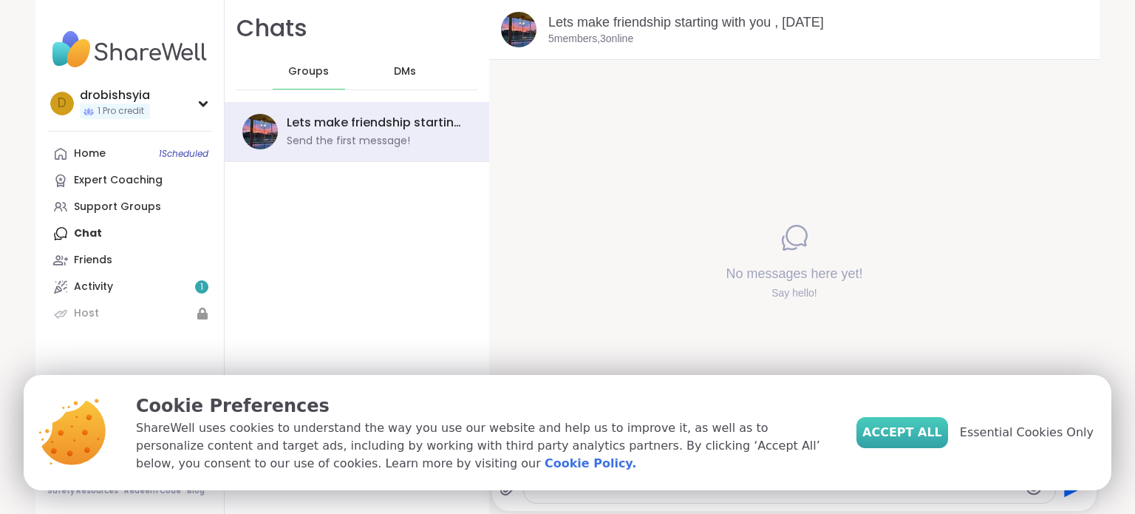
click at [911, 431] on span "Accept All" at bounding box center [903, 433] width 80 height 18
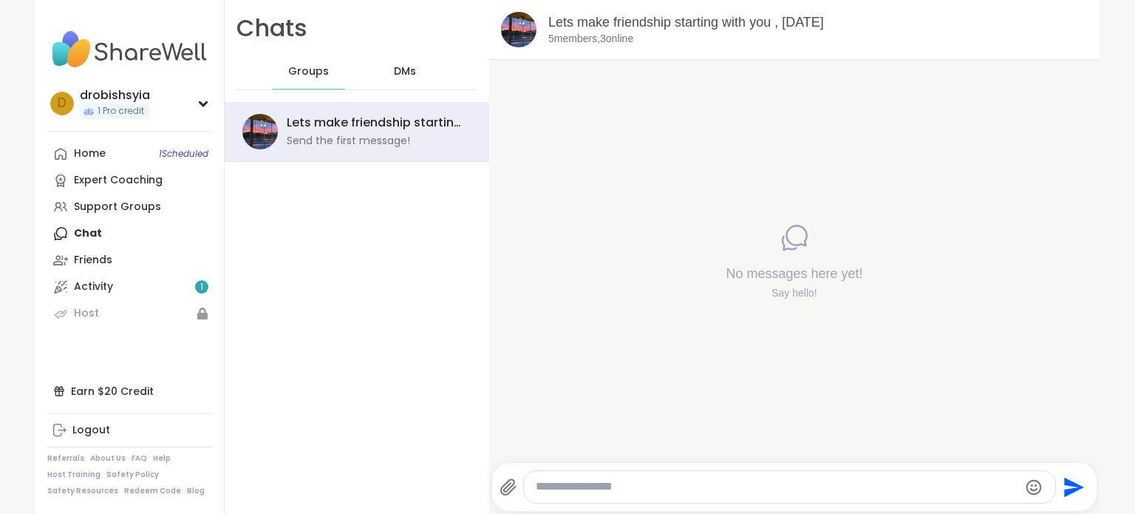
click at [650, 482] on textarea "Type your message" at bounding box center [777, 487] width 483 height 16
